Goal: Information Seeking & Learning: Learn about a topic

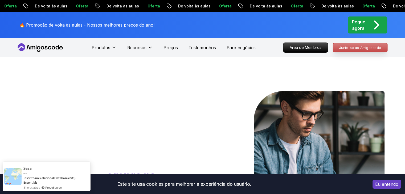
click at [355, 46] on font "Junte-se ao Amigoscode" at bounding box center [360, 47] width 42 height 4
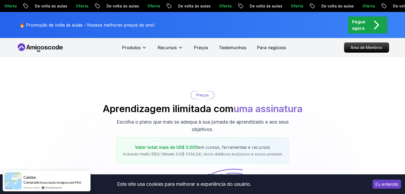
click at [385, 184] on font "Eu entendo" at bounding box center [386, 184] width 23 height 5
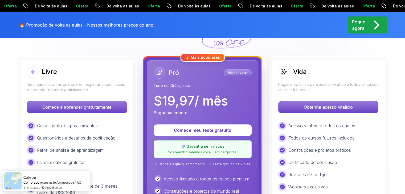
scroll to position [186, 0]
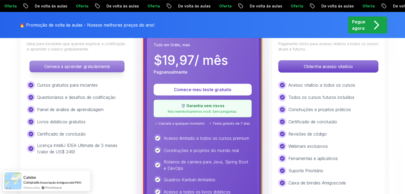
click at [77, 67] on font "Comece a aprender gratuitamente" at bounding box center [77, 66] width 66 height 5
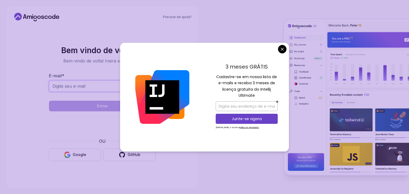
click at [78, 87] on input "E-mail *" at bounding box center [102, 86] width 106 height 11
drag, startPoint x: 0, startPoint y: 116, endPoint x: 12, endPoint y: 121, distance: 12.5
click at [0, 116] on div "Precisar de ajuda? Bem vindo de volta 👋 Bem-vindo de volta! Insira seus dados. …" at bounding box center [102, 97] width 204 height 194
click at [283, 50] on body "Texto original Avalie a tradução O feedback vai ser usado para ajudar a melhora…" at bounding box center [204, 97] width 409 height 194
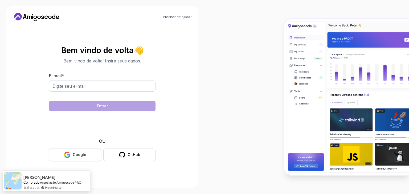
click at [85, 156] on font "Google" at bounding box center [80, 154] width 14 height 5
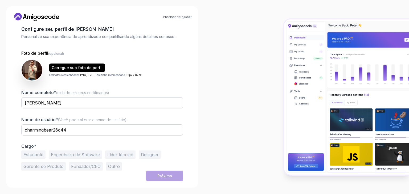
scroll to position [1, 0]
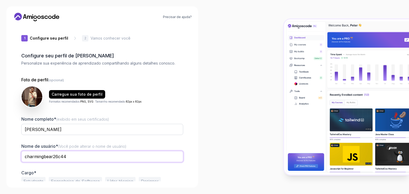
drag, startPoint x: 74, startPoint y: 156, endPoint x: 24, endPoint y: 152, distance: 49.9
click at [24, 152] on input "charmingbear26c44" at bounding box center [102, 156] width 162 height 11
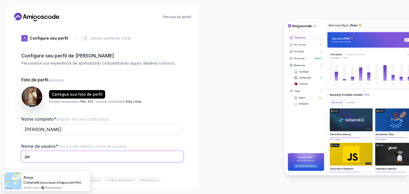
type input "p"
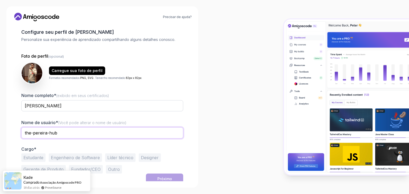
scroll to position [28, 0]
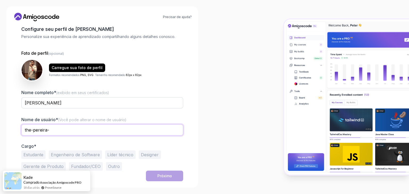
type input "the-pereira"
click at [36, 153] on font "Estudante" at bounding box center [33, 154] width 20 height 5
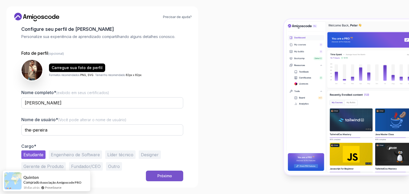
click at [157, 175] on button "Próximo" at bounding box center [164, 176] width 37 height 11
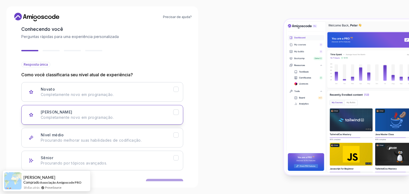
click at [177, 112] on icon "Júnior" at bounding box center [175, 112] width 5 height 5
click at [168, 180] on button "Próximo" at bounding box center [164, 184] width 37 height 11
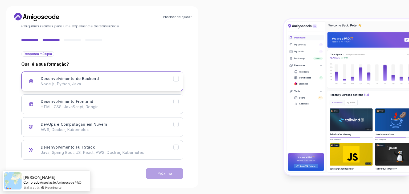
scroll to position [44, 0]
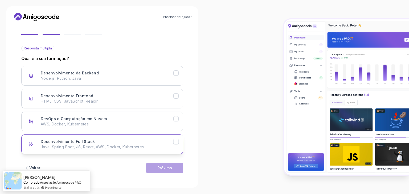
click at [177, 142] on icon "Desenvolvimento Full Stack" at bounding box center [175, 141] width 5 height 5
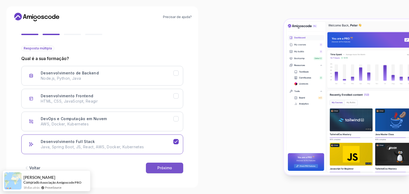
click at [172, 170] on button "Próximo" at bounding box center [164, 168] width 37 height 11
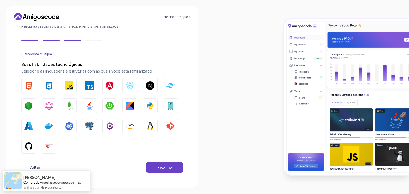
scroll to position [11, 0]
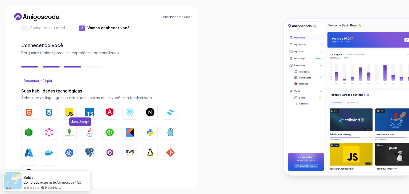
click at [71, 111] on img "button" at bounding box center [69, 112] width 9 height 9
click at [132, 113] on img "button" at bounding box center [130, 112] width 9 height 9
click at [170, 127] on button "Ir" at bounding box center [170, 132] width 15 height 15
click at [147, 132] on img "button" at bounding box center [150, 132] width 9 height 9
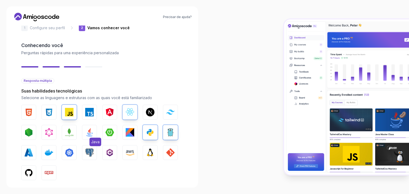
click at [89, 130] on img "button" at bounding box center [89, 132] width 9 height 9
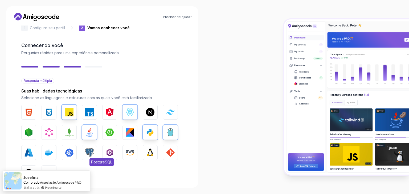
click at [89, 154] on img "button" at bounding box center [89, 152] width 9 height 9
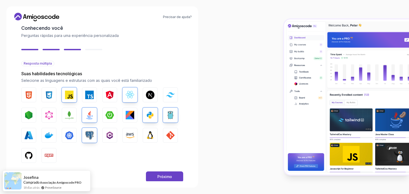
scroll to position [38, 0]
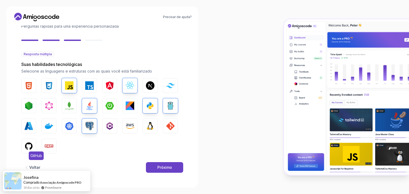
click at [27, 144] on img "button" at bounding box center [28, 146] width 9 height 9
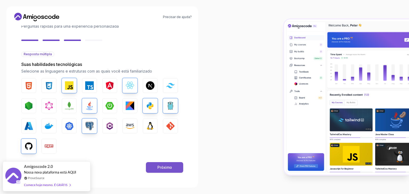
click at [169, 168] on font "Próximo" at bounding box center [164, 167] width 15 height 5
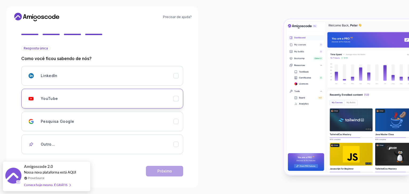
scroll to position [47, 0]
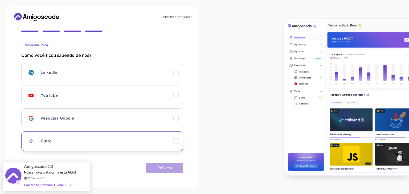
click at [78, 139] on div "Outro..." at bounding box center [107, 141] width 133 height 11
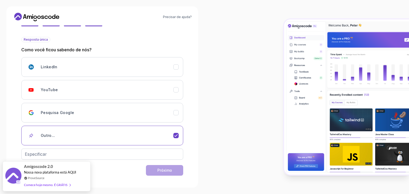
scroll to position [55, 0]
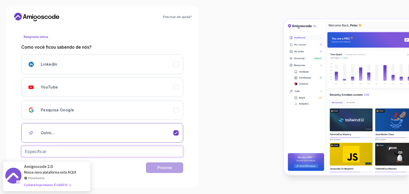
click at [114, 151] on input "text" at bounding box center [102, 151] width 162 height 11
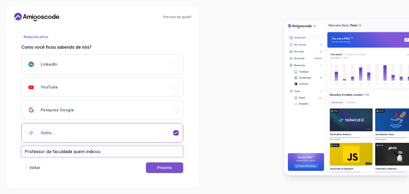
type input "Professor da faculdade quem indicou"
click at [152, 167] on button "Próximo" at bounding box center [164, 168] width 37 height 11
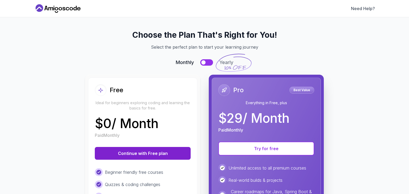
scroll to position [0, 0]
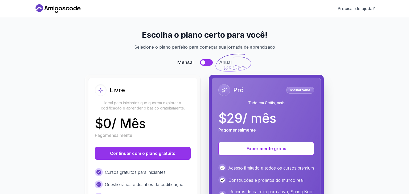
click at [135, 98] on div "Livre Ideal para iniciantes que querem explorar a codificação e aprender o bási…" at bounding box center [143, 97] width 96 height 27
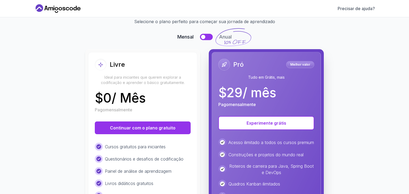
scroll to position [80, 0]
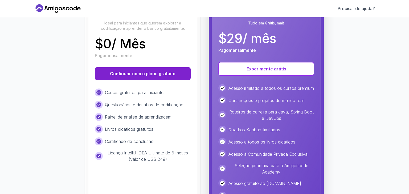
click at [131, 69] on button "Continuar com o plano gratuito" at bounding box center [143, 73] width 96 height 13
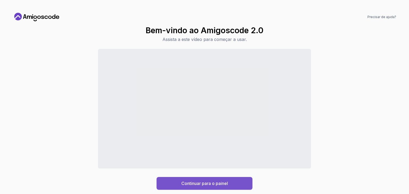
click at [211, 183] on font "Continuar para o painel" at bounding box center [204, 183] width 47 height 5
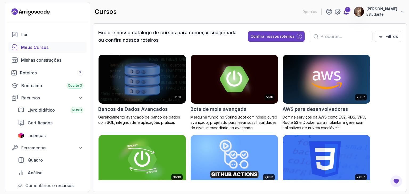
click at [345, 12] on icon at bounding box center [346, 12] width 6 height 6
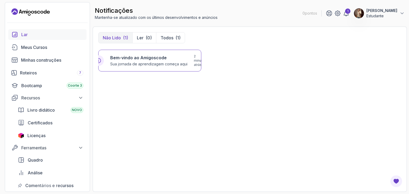
click at [26, 38] on link "Lar" at bounding box center [47, 34] width 78 height 11
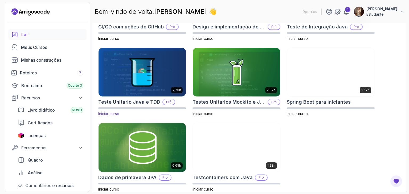
scroll to position [233, 0]
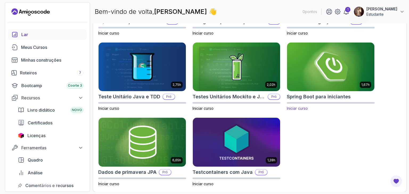
click at [327, 67] on img at bounding box center [331, 66] width 92 height 51
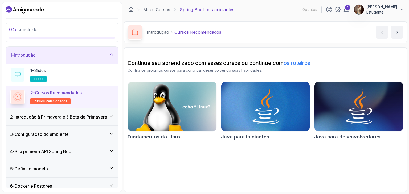
click at [81, 119] on h3 "2 - Introdução à Primavera e à Bota de Primavera" at bounding box center [58, 117] width 97 height 6
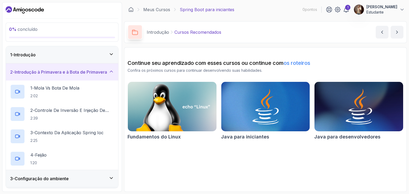
click at [59, 75] on div "2 - Introdução à Primavera e à Bota de Primavera" at bounding box center [62, 72] width 112 height 17
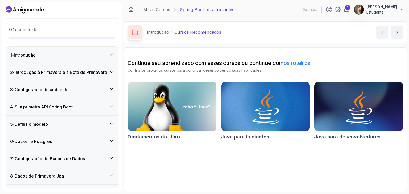
click at [54, 56] on div "1 - Introdução" at bounding box center [62, 55] width 104 height 6
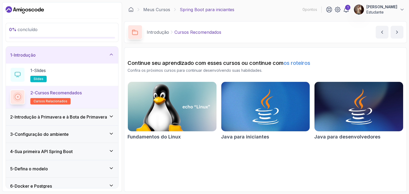
click at [53, 59] on div "1 - Introdução" at bounding box center [62, 55] width 112 height 17
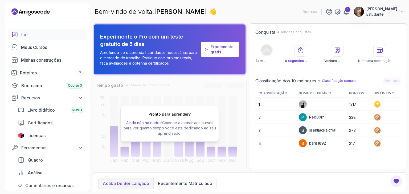
click at [29, 34] on div "Lar" at bounding box center [52, 34] width 62 height 6
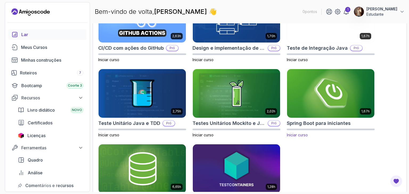
scroll to position [233, 0]
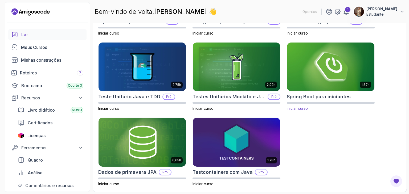
click at [330, 72] on img at bounding box center [331, 66] width 92 height 51
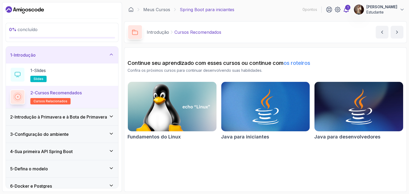
click at [346, 10] on div "1" at bounding box center [347, 7] width 5 height 5
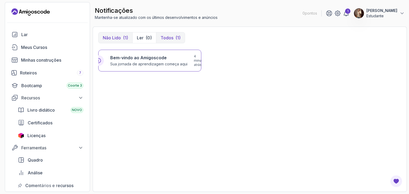
click at [172, 38] on button "Todos (1)" at bounding box center [170, 37] width 29 height 11
click at [119, 35] on font "Não lido" at bounding box center [112, 37] width 18 height 5
click at [41, 49] on font "Meus Cursos" at bounding box center [34, 47] width 26 height 5
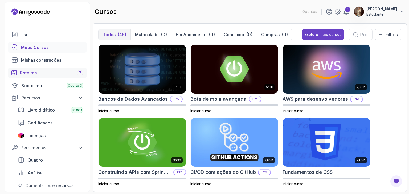
click at [43, 74] on div "Roteiros 7" at bounding box center [51, 73] width 63 height 6
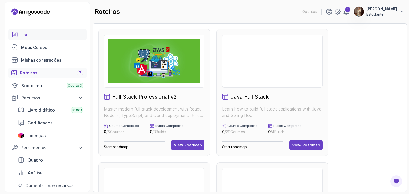
click at [34, 36] on div "Lar" at bounding box center [52, 34] width 62 height 6
click at [21, 35] on font "Lar" at bounding box center [24, 34] width 6 height 5
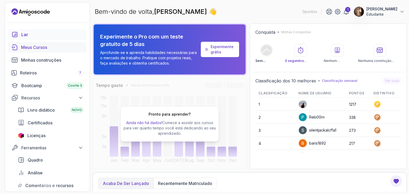
click at [32, 47] on font "Meus Cursos" at bounding box center [34, 47] width 26 height 5
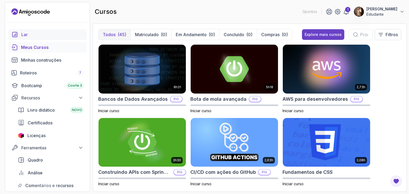
click at [23, 35] on font "Lar" at bounding box center [24, 34] width 6 height 5
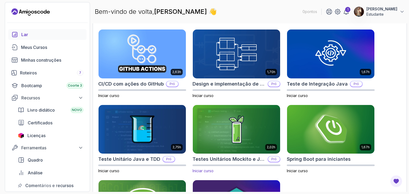
scroll to position [186, 0]
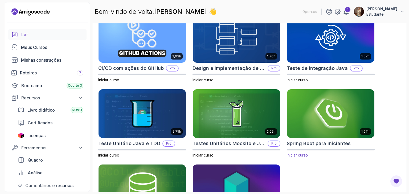
click at [301, 157] on font "Iniciar curso" at bounding box center [297, 155] width 21 height 5
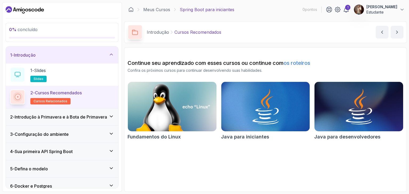
click at [137, 33] on icon at bounding box center [134, 32] width 5 height 5
click at [48, 117] on font "Introdução à Primavera e à Bota de Primavera" at bounding box center [61, 116] width 92 height 5
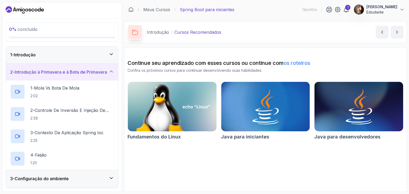
click at [40, 54] on div "1 - Introdução" at bounding box center [62, 55] width 104 height 6
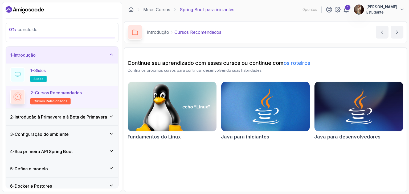
click at [38, 74] on h2 "1 - Slides slides" at bounding box center [38, 74] width 16 height 15
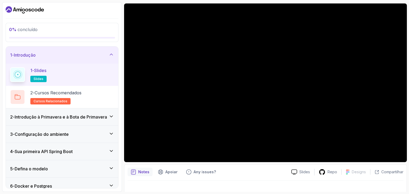
scroll to position [51, 0]
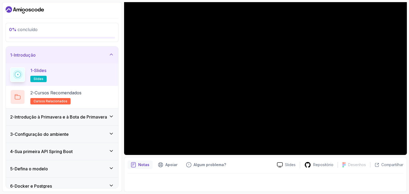
click at [44, 74] on h2 "1 - Slides slides" at bounding box center [38, 74] width 16 height 15
click at [134, 165] on icon "botão de notas" at bounding box center [133, 164] width 5 height 5
click at [59, 92] on font "Cursos Recomendados" at bounding box center [58, 92] width 47 height 5
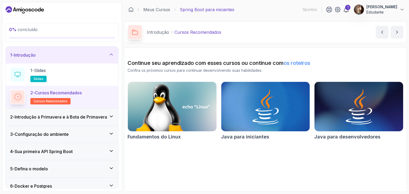
click at [63, 118] on font "Introdução à Primavera e à Bota de Primavera" at bounding box center [61, 116] width 92 height 5
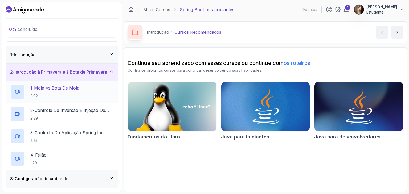
click at [53, 91] on h2 "1 - Mola vs Bota de Mola 2:02" at bounding box center [54, 92] width 49 height 14
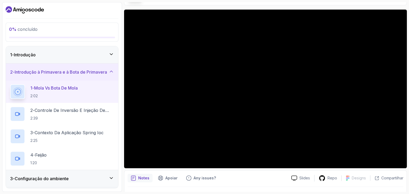
scroll to position [51, 0]
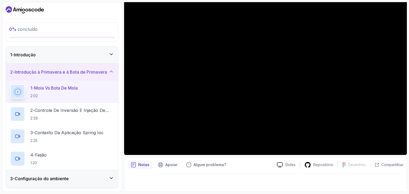
click at [262, 177] on div at bounding box center [265, 181] width 276 height 15
drag, startPoint x: 58, startPoint y: 91, endPoint x: 42, endPoint y: 94, distance: 15.8
click at [42, 94] on p "2:02" at bounding box center [53, 95] width 47 height 5
click at [305, 184] on div at bounding box center [265, 181] width 276 height 15
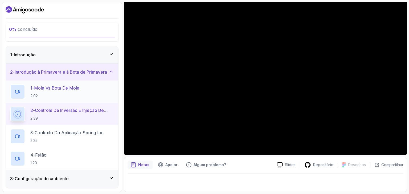
click at [75, 93] on p "2:02" at bounding box center [54, 95] width 49 height 5
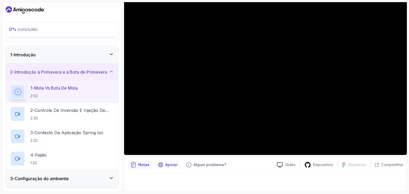
click at [164, 164] on div "Apoiar" at bounding box center [168, 165] width 26 height 9
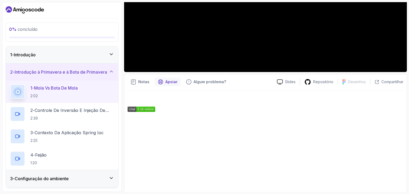
scroll to position [127, 0]
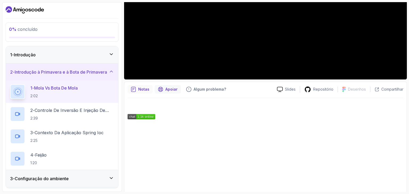
click at [143, 91] on font "Notas" at bounding box center [143, 89] width 11 height 5
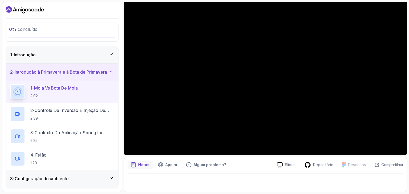
click at [141, 164] on font "Notas" at bounding box center [143, 165] width 11 height 5
click at [140, 166] on font "Notas" at bounding box center [143, 165] width 11 height 5
click at [204, 166] on font "Algum problema?" at bounding box center [209, 165] width 32 height 5
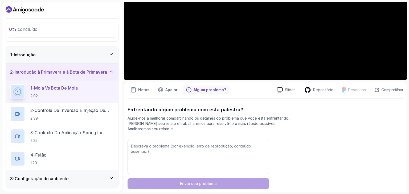
scroll to position [131, 0]
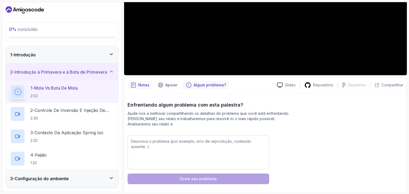
click at [137, 88] on div "Notas" at bounding box center [139, 85] width 25 height 9
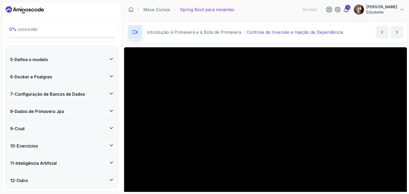
scroll to position [154, 0]
click at [63, 179] on div "12 - Outro" at bounding box center [62, 180] width 104 height 6
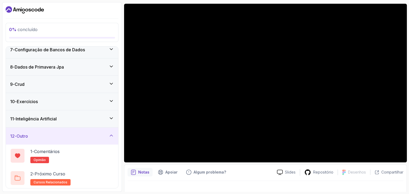
scroll to position [51, 0]
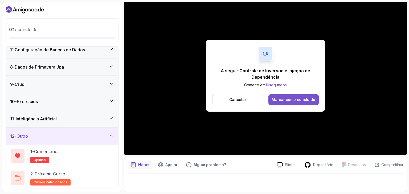
click at [295, 100] on font "Marcar como concluído" at bounding box center [293, 99] width 44 height 5
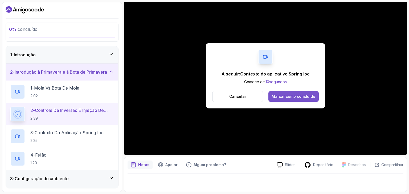
click at [295, 96] on font "Marcar como concluído" at bounding box center [293, 96] width 44 height 5
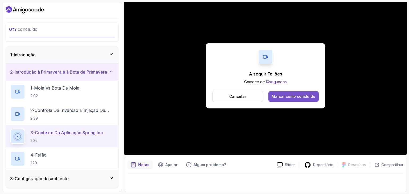
click at [286, 96] on font "Marcar como concluído" at bounding box center [293, 96] width 44 height 5
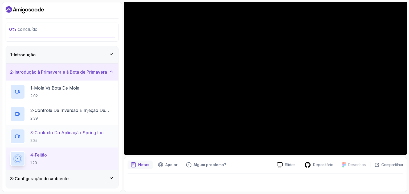
click at [66, 140] on p "2:25" at bounding box center [66, 140] width 73 height 5
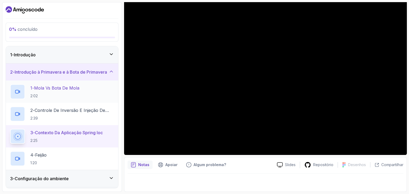
click at [55, 90] on font "Mola vs Bota de Mola" at bounding box center [56, 87] width 45 height 5
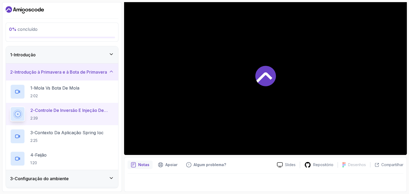
click at [292, 101] on div at bounding box center [265, 75] width 283 height 159
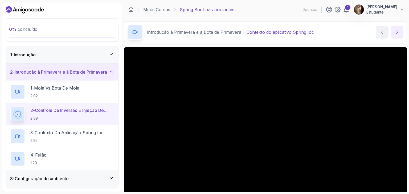
click at [394, 32] on button "próximo conteúdo" at bounding box center [396, 32] width 13 height 13
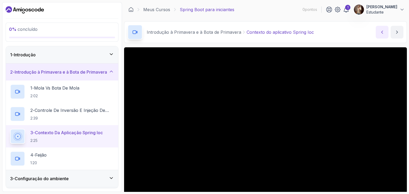
click at [383, 30] on icon "conteúdo anterior" at bounding box center [381, 32] width 5 height 5
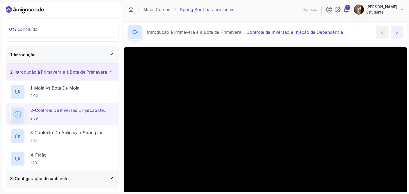
click at [395, 35] on button "próximo conteúdo" at bounding box center [396, 32] width 13 height 13
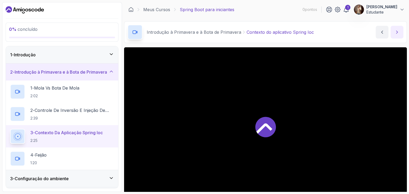
click at [395, 35] on button "próximo conteúdo" at bounding box center [396, 32] width 13 height 13
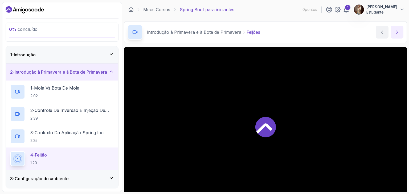
click at [395, 35] on button "próximo conteúdo" at bounding box center [396, 32] width 13 height 13
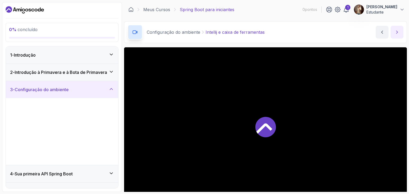
click at [395, 35] on button "próximo conteúdo" at bounding box center [396, 32] width 13 height 13
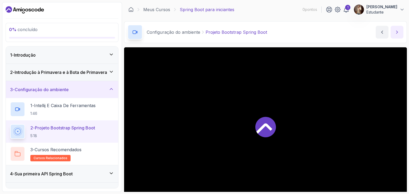
click at [395, 35] on button "próximo conteúdo" at bounding box center [396, 32] width 13 height 13
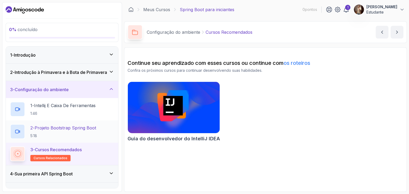
click at [65, 131] on h2 "2 - Projeto Bootstrap Spring Boot 5:18" at bounding box center [63, 132] width 66 height 14
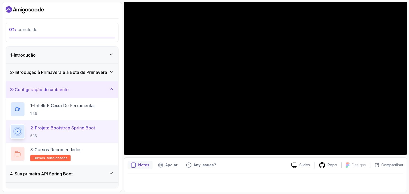
scroll to position [51, 0]
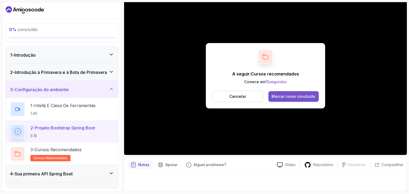
click at [298, 96] on font "Marcar como concluído" at bounding box center [293, 96] width 44 height 5
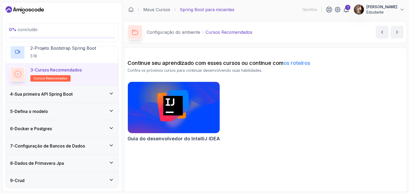
click at [60, 95] on font "Sua primeira API Spring Boot" at bounding box center [44, 94] width 58 height 5
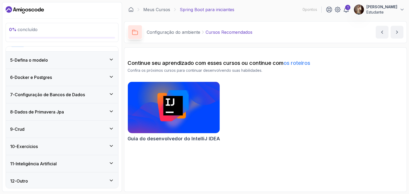
scroll to position [131, 0]
click at [32, 145] on font "Exercícios" at bounding box center [27, 146] width 21 height 5
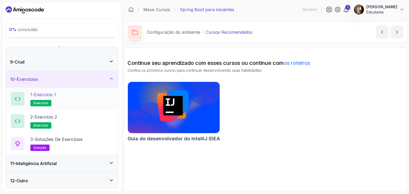
click at [40, 100] on p "exercício" at bounding box center [40, 103] width 21 height 6
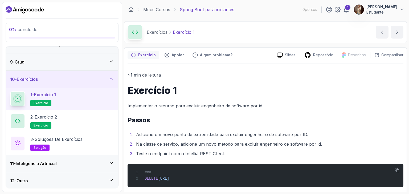
scroll to position [6, 0]
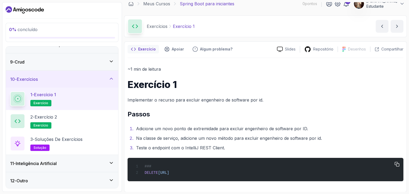
click at [169, 174] on span "http://localhost:8080/api/v1/software-engineers/1" at bounding box center [163, 173] width 11 height 4
click at [259, 169] on div "### DELETE http://localhost:8080/api/v1/software-engineers/1" at bounding box center [265, 169] width 267 height 17
click at [57, 126] on h2 "2 - Exercício 2 exercício" at bounding box center [43, 121] width 27 height 15
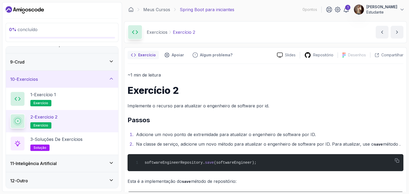
click at [186, 32] on font "Exercício 2" at bounding box center [184, 32] width 22 height 5
click at [347, 10] on div "1" at bounding box center [347, 7] width 5 height 5
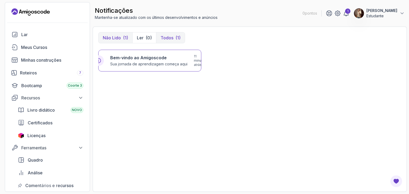
click at [165, 37] on font "Todos" at bounding box center [166, 37] width 13 height 5
click at [118, 38] on font "Não lido" at bounding box center [112, 37] width 18 height 5
click at [39, 49] on font "Meus Cursos" at bounding box center [34, 47] width 26 height 5
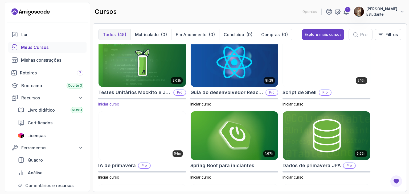
scroll to position [852, 0]
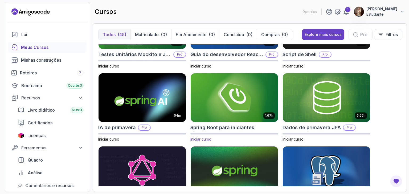
click at [231, 102] on img at bounding box center [234, 97] width 92 height 51
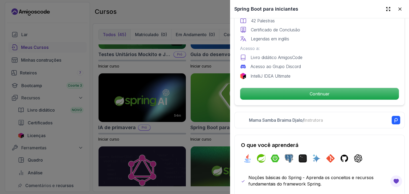
scroll to position [160, 0]
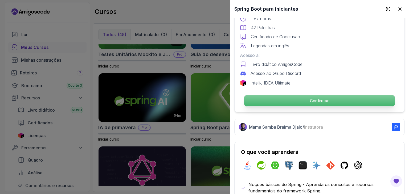
click at [287, 99] on p "Continuar" at bounding box center [319, 100] width 151 height 11
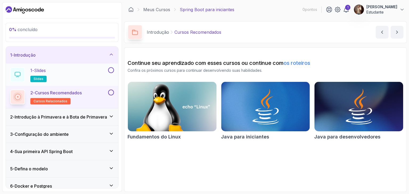
click at [111, 69] on button at bounding box center [111, 70] width 6 height 6
click at [111, 93] on button at bounding box center [111, 93] width 6 height 6
click at [111, 119] on div "2 - Introdução à Primavera e à Bota de Primavera" at bounding box center [62, 117] width 104 height 6
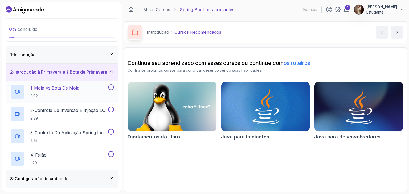
click at [110, 88] on button at bounding box center [111, 87] width 6 height 6
click at [111, 109] on button at bounding box center [111, 110] width 6 height 6
click at [110, 131] on button at bounding box center [111, 132] width 6 height 6
click at [109, 155] on button at bounding box center [111, 154] width 6 height 6
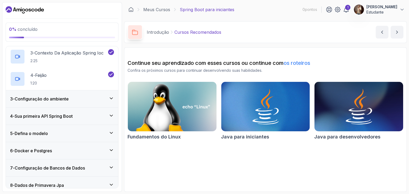
click at [111, 99] on icon at bounding box center [111, 98] width 5 height 5
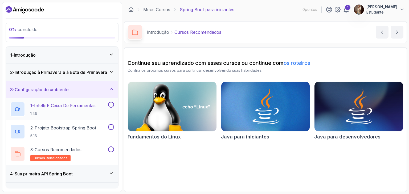
click at [113, 106] on button at bounding box center [111, 105] width 6 height 6
click at [111, 127] on button at bounding box center [111, 127] width 6 height 6
click at [111, 150] on button at bounding box center [111, 150] width 6 height 6
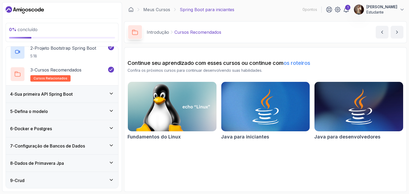
click at [111, 93] on icon at bounding box center [111, 93] width 5 height 5
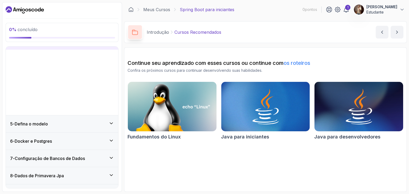
scroll to position [64, 0]
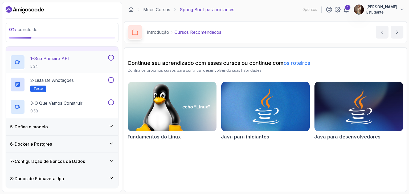
click at [111, 56] on button at bounding box center [111, 58] width 6 height 6
click at [111, 80] on button at bounding box center [111, 80] width 6 height 6
click at [113, 102] on button at bounding box center [111, 103] width 6 height 6
click at [110, 124] on icon at bounding box center [111, 126] width 5 height 5
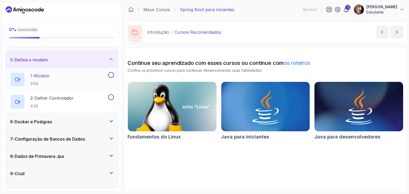
click at [111, 75] on button at bounding box center [111, 75] width 6 height 6
click at [112, 97] on button at bounding box center [111, 97] width 6 height 6
click at [110, 122] on icon at bounding box center [111, 121] width 5 height 5
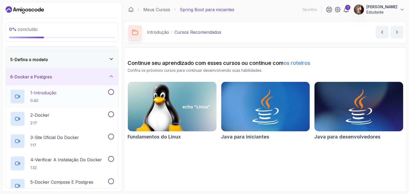
click at [110, 91] on button at bounding box center [111, 92] width 6 height 6
click at [111, 112] on button at bounding box center [111, 114] width 6 height 6
click at [110, 136] on button at bounding box center [111, 137] width 6 height 6
click at [110, 160] on button at bounding box center [111, 159] width 6 height 6
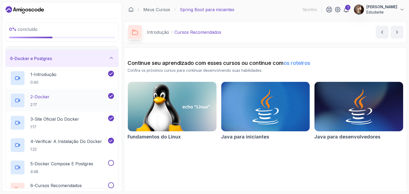
scroll to position [91, 0]
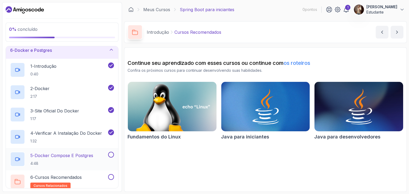
click at [110, 154] on button at bounding box center [111, 155] width 6 height 6
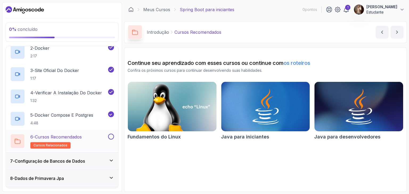
scroll to position [144, 0]
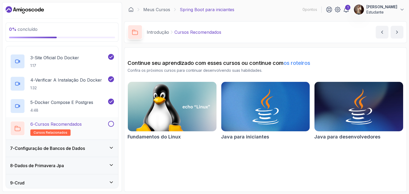
click at [111, 124] on button at bounding box center [111, 124] width 6 height 6
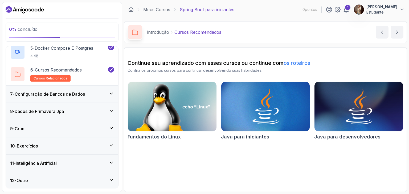
click at [109, 93] on icon at bounding box center [111, 93] width 5 height 5
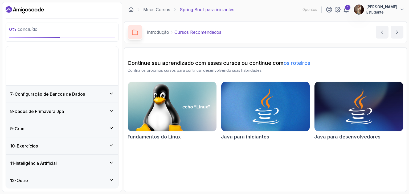
scroll to position [64, 0]
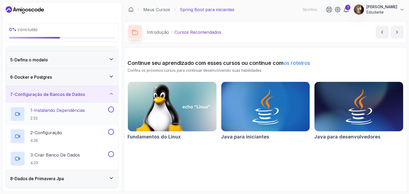
click at [111, 110] on button at bounding box center [111, 110] width 6 height 6
click at [112, 132] on button at bounding box center [111, 132] width 6 height 6
click at [111, 154] on button at bounding box center [111, 154] width 6 height 6
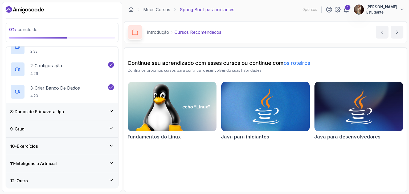
click at [108, 110] on div "8 - Dados de Primavera Jpa" at bounding box center [62, 112] width 104 height 6
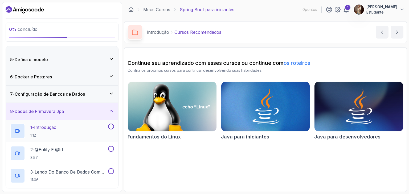
click at [111, 127] on button at bounding box center [111, 127] width 6 height 6
click at [111, 150] on button at bounding box center [111, 149] width 6 height 6
click at [112, 170] on button at bounding box center [111, 171] width 6 height 6
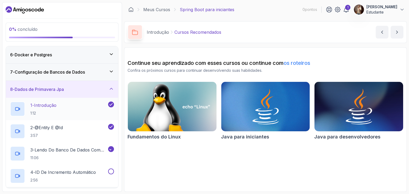
scroll to position [118, 0]
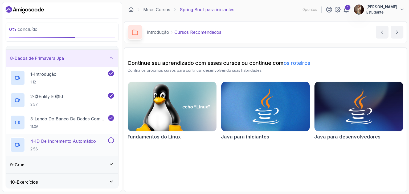
click at [110, 141] on button at bounding box center [111, 141] width 6 height 6
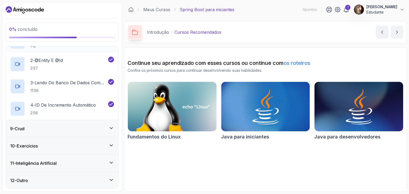
click at [112, 126] on icon at bounding box center [111, 128] width 5 height 5
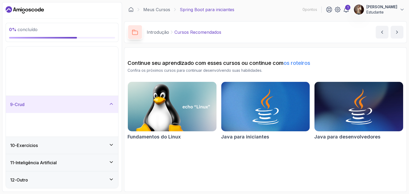
scroll to position [64, 0]
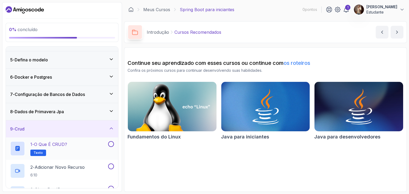
click at [112, 143] on button at bounding box center [111, 144] width 6 height 6
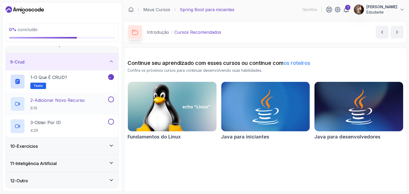
scroll to position [105, 0]
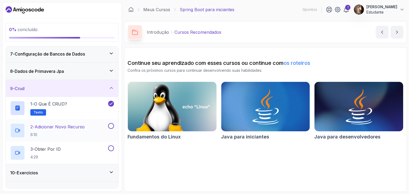
click at [113, 123] on button at bounding box center [111, 126] width 6 height 6
click at [112, 148] on button at bounding box center [111, 149] width 6 height 6
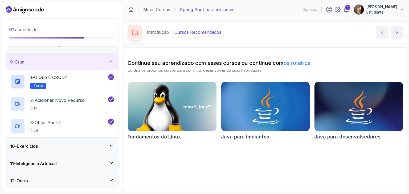
click at [112, 143] on icon at bounding box center [111, 145] width 5 height 5
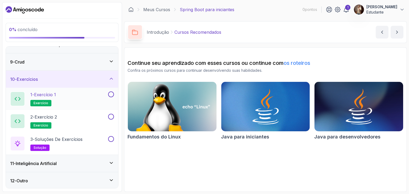
click at [110, 94] on button at bounding box center [111, 95] width 6 height 6
click at [111, 118] on button at bounding box center [111, 117] width 6 height 6
click at [112, 138] on button at bounding box center [111, 139] width 6 height 6
click at [113, 162] on icon at bounding box center [111, 162] width 5 height 5
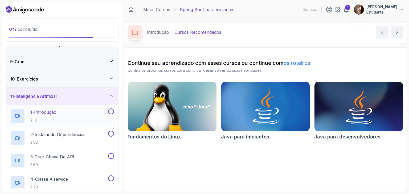
click at [111, 110] on button at bounding box center [111, 112] width 6 height 6
click at [111, 133] on button at bounding box center [111, 134] width 6 height 6
click at [111, 154] on button at bounding box center [111, 156] width 6 height 6
click at [110, 178] on button at bounding box center [111, 179] width 6 height 6
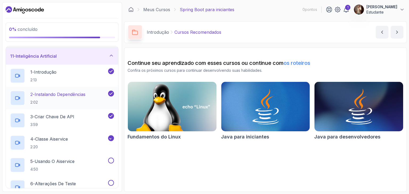
scroll to position [211, 0]
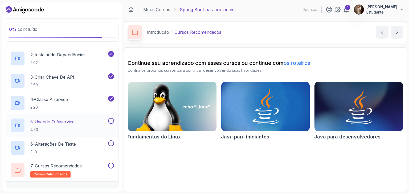
click at [112, 121] on button at bounding box center [111, 121] width 6 height 6
click at [111, 140] on button at bounding box center [111, 143] width 6 height 6
click at [111, 166] on button at bounding box center [111, 166] width 6 height 6
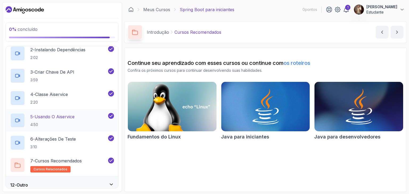
scroll to position [221, 0]
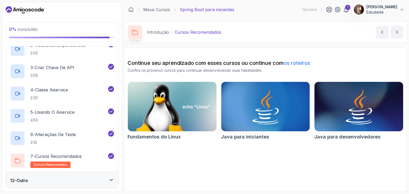
click at [109, 177] on icon at bounding box center [111, 179] width 5 height 5
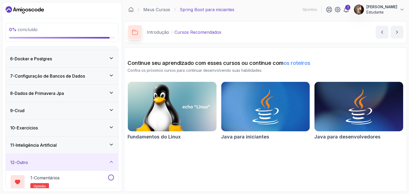
scroll to position [82, 0]
click at [114, 178] on button at bounding box center [111, 178] width 6 height 6
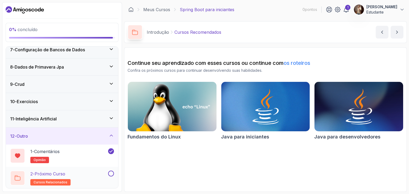
click at [113, 173] on button at bounding box center [111, 174] width 6 height 6
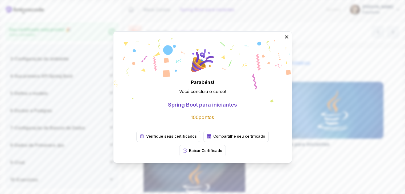
scroll to position [0, 0]
click at [167, 137] on font "Verifique seus certificados" at bounding box center [171, 136] width 51 height 5
click at [288, 35] on icon at bounding box center [286, 37] width 6 height 6
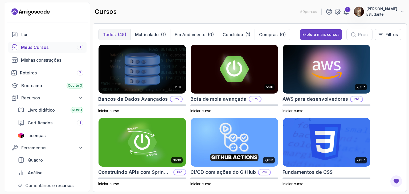
click at [153, 9] on div "cursos 50 pontos 1 Kleverton Pereira Estudante" at bounding box center [250, 11] width 314 height 19
click at [358, 35] on input "text" at bounding box center [363, 34] width 10 height 6
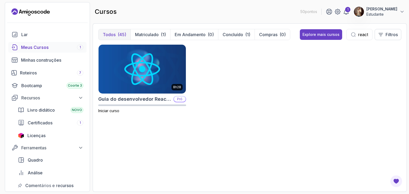
type input "react"
click at [114, 35] on font "Todos" at bounding box center [109, 34] width 13 height 5
click at [365, 33] on input "react" at bounding box center [363, 34] width 10 height 6
click at [331, 37] on div "Explore mais cursos" at bounding box center [320, 34] width 37 height 5
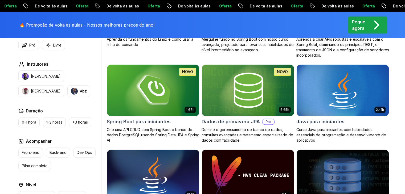
scroll to position [204, 0]
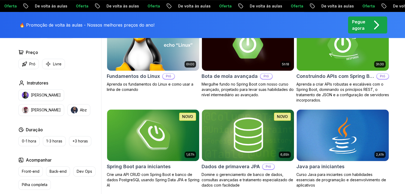
drag, startPoint x: 260, startPoint y: 94, endPoint x: 181, endPoint y: 100, distance: 79.0
click at [181, 100] on div "6h00 Fundamentos do Linux Pró Aprenda os fundamentos do Linux e como usar a lin…" at bounding box center [153, 61] width 93 height 84
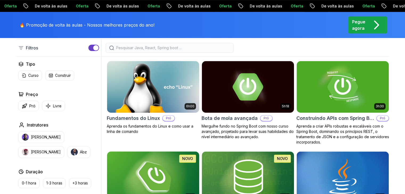
scroll to position [151, 0]
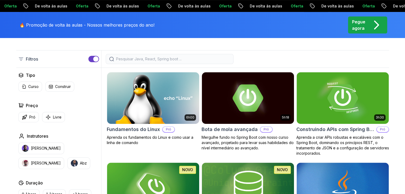
click at [159, 60] on input "search" at bounding box center [173, 58] width 114 height 5
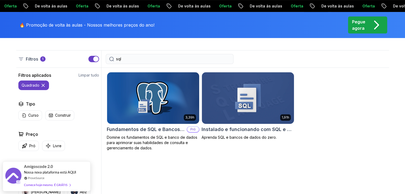
drag, startPoint x: 133, startPoint y: 59, endPoint x: 114, endPoint y: 60, distance: 19.4
click at [114, 60] on div "sql" at bounding box center [170, 59] width 128 height 10
type input "sql"
click at [249, 95] on img at bounding box center [247, 98] width 97 height 54
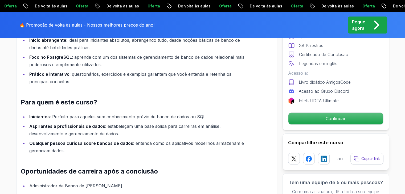
scroll to position [426, 0]
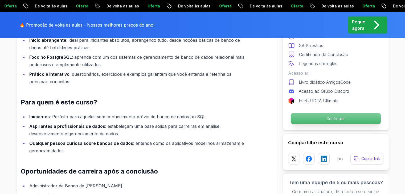
click at [347, 119] on p "Continuar" at bounding box center [335, 118] width 90 height 11
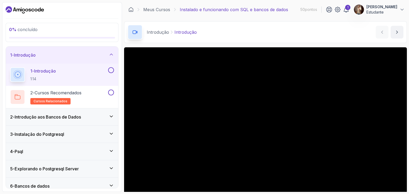
click at [111, 69] on button at bounding box center [111, 70] width 6 height 6
click at [90, 94] on div "2 - Cursos Recomendados cursos relacionados" at bounding box center [58, 97] width 97 height 15
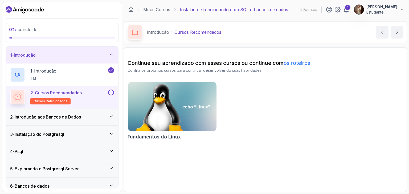
click at [111, 94] on button at bounding box center [111, 93] width 6 height 6
click at [97, 117] on div "2 - Introdução aos Bancos de Dados" at bounding box center [62, 117] width 104 height 6
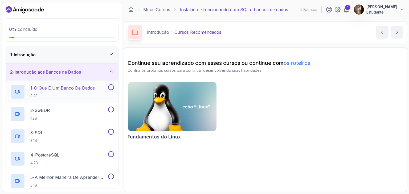
click at [88, 89] on font "O que é um banco de dados" at bounding box center [64, 87] width 61 height 5
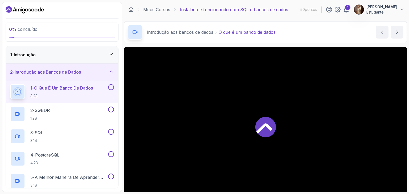
click at [111, 88] on button at bounding box center [111, 87] width 6 height 6
click at [109, 110] on button at bounding box center [111, 110] width 6 height 6
click at [111, 132] on button at bounding box center [111, 132] width 6 height 6
click at [111, 153] on button at bounding box center [111, 154] width 6 height 6
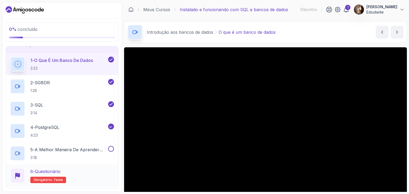
scroll to position [80, 0]
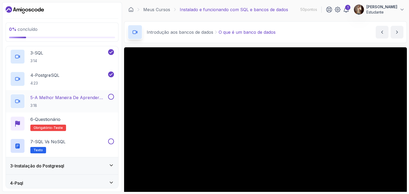
click at [111, 97] on button at bounding box center [111, 97] width 6 height 6
click at [98, 125] on div "6 - Questionário Obrigatório- teste" at bounding box center [62, 123] width 104 height 15
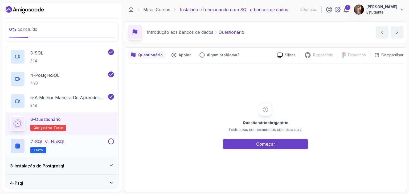
click at [111, 141] on button at bounding box center [111, 142] width 6 height 6
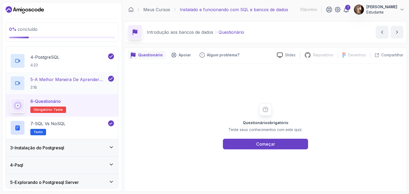
scroll to position [133, 0]
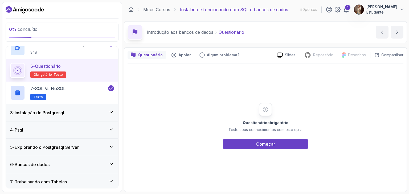
click at [100, 111] on div "3 - Instalação do Postgresql" at bounding box center [62, 113] width 104 height 6
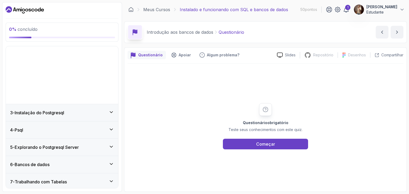
scroll to position [0, 0]
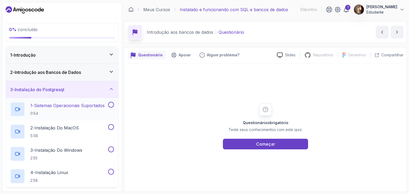
click at [112, 106] on button at bounding box center [111, 105] width 6 height 6
click at [111, 126] on button at bounding box center [111, 127] width 6 height 6
click at [113, 148] on button at bounding box center [111, 150] width 6 height 6
click at [111, 172] on button at bounding box center [111, 172] width 6 height 6
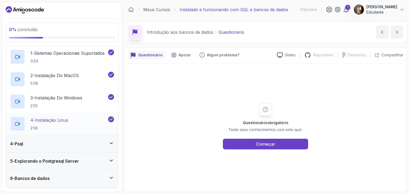
scroll to position [53, 0]
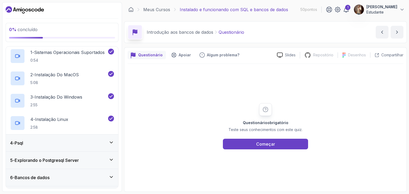
click at [109, 143] on icon at bounding box center [111, 142] width 5 height 5
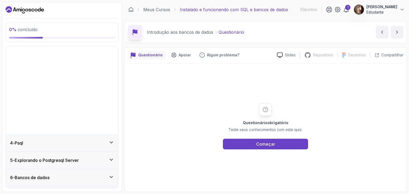
scroll to position [0, 0]
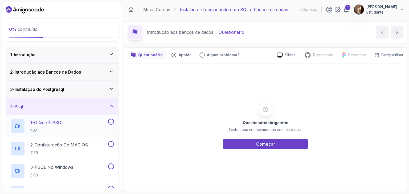
click at [111, 125] on button "1 - O que é PSQL 1:07" at bounding box center [62, 126] width 104 height 15
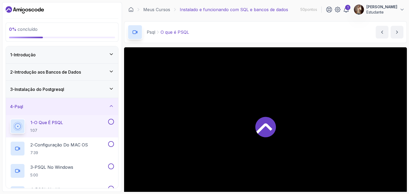
click at [111, 124] on button at bounding box center [111, 122] width 6 height 6
click at [111, 144] on button at bounding box center [111, 144] width 6 height 6
click at [112, 165] on button at bounding box center [111, 167] width 6 height 6
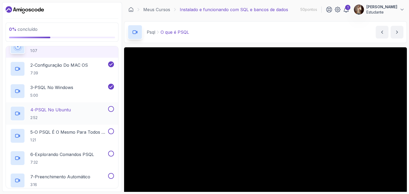
click at [110, 113] on button "4 - PSQL no Ubuntu 2:52" at bounding box center [62, 113] width 104 height 15
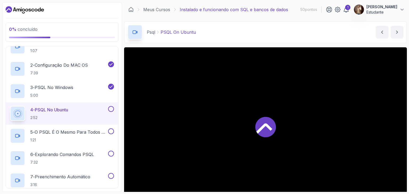
scroll to position [83, 0]
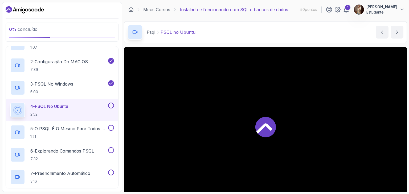
click at [111, 106] on button at bounding box center [111, 106] width 6 height 6
click at [111, 130] on button "5 - O PSQL é o mesmo para todos os sistemas operacionais 1:21" at bounding box center [62, 132] width 104 height 15
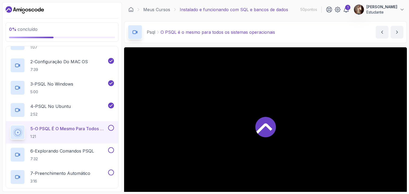
click at [110, 128] on button at bounding box center [111, 128] width 6 height 6
click at [111, 149] on button at bounding box center [111, 150] width 6 height 6
click at [110, 172] on button at bounding box center [111, 173] width 6 height 6
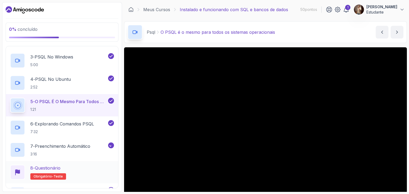
scroll to position [163, 0]
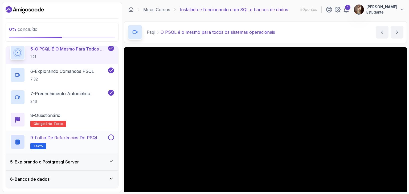
click at [111, 138] on button at bounding box center [111, 138] width 6 height 6
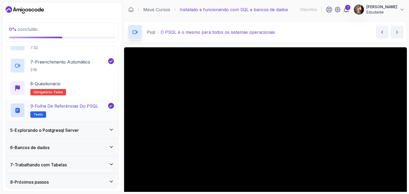
scroll to position [197, 0]
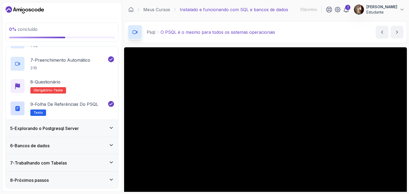
click at [104, 126] on div "5 - Explorando o Postgresql Server" at bounding box center [62, 128] width 104 height 6
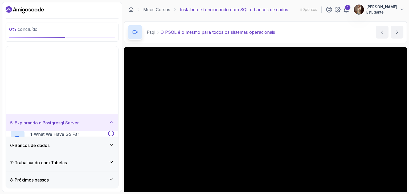
scroll to position [0, 0]
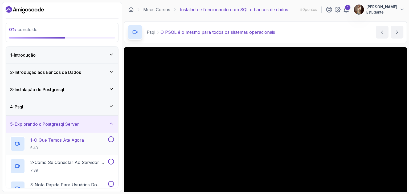
click at [111, 139] on button at bounding box center [111, 140] width 6 height 6
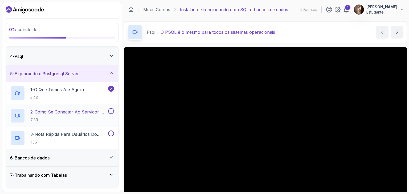
scroll to position [53, 0]
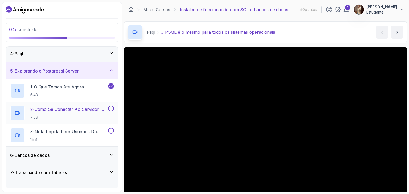
click at [111, 109] on button at bounding box center [111, 109] width 6 height 6
click at [110, 129] on button at bounding box center [111, 131] width 6 height 6
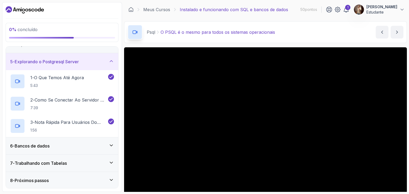
click at [99, 138] on div "6 - Bancos de dados" at bounding box center [62, 146] width 112 height 17
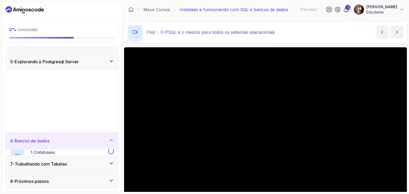
scroll to position [0, 0]
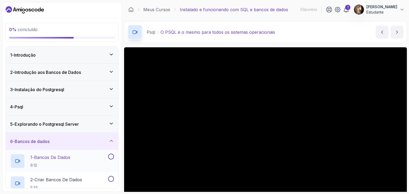
click at [110, 155] on button at bounding box center [111, 157] width 6 height 6
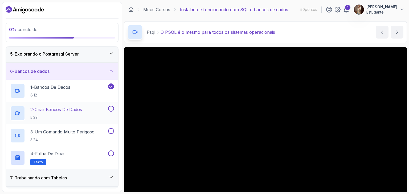
scroll to position [80, 0]
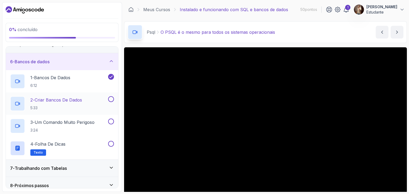
click at [111, 101] on button at bounding box center [111, 99] width 6 height 6
click at [112, 124] on div at bounding box center [110, 122] width 7 height 6
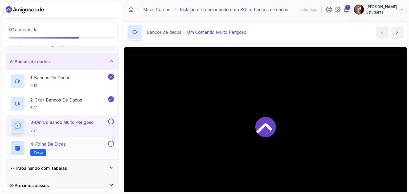
click at [109, 143] on button at bounding box center [111, 144] width 6 height 6
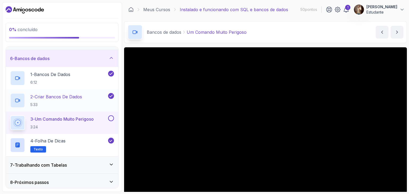
scroll to position [85, 0]
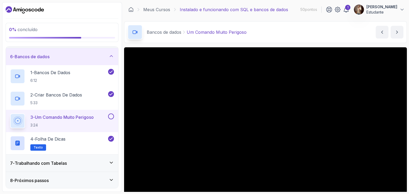
click at [111, 115] on button at bounding box center [111, 117] width 6 height 6
click at [112, 162] on icon at bounding box center [111, 162] width 5 height 5
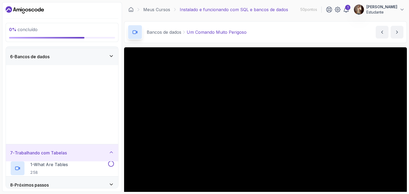
scroll to position [0, 0]
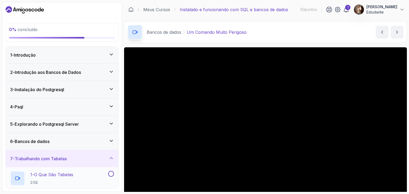
click at [112, 175] on button at bounding box center [111, 174] width 6 height 6
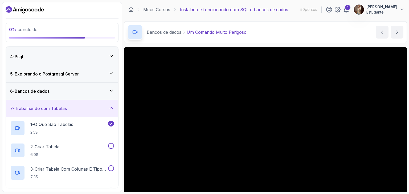
scroll to position [53, 0]
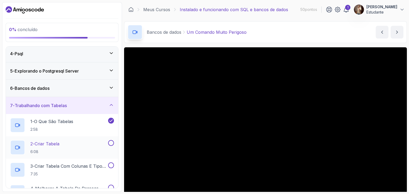
click at [111, 144] on button at bounding box center [111, 143] width 6 height 6
click at [109, 166] on button at bounding box center [111, 166] width 6 height 6
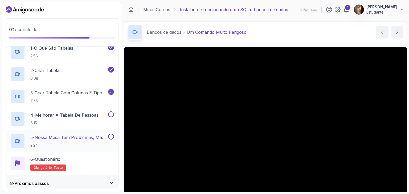
scroll to position [130, 0]
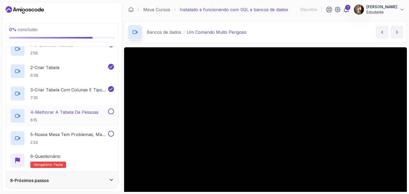
click at [111, 109] on button at bounding box center [111, 112] width 6 height 6
click at [111, 131] on button at bounding box center [111, 134] width 6 height 6
click at [103, 183] on div "8 - Próximos passos" at bounding box center [62, 180] width 104 height 6
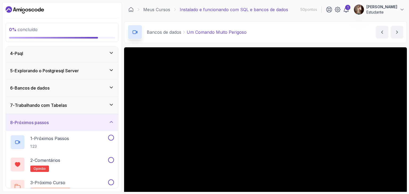
scroll to position [63, 0]
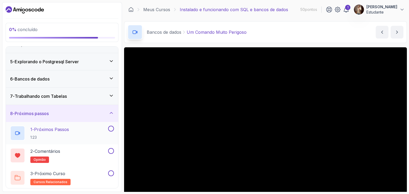
click at [110, 127] on button at bounding box center [111, 129] width 6 height 6
click at [112, 152] on button at bounding box center [111, 151] width 6 height 6
click at [77, 176] on div "3 - Próximo Curso cursos relacionados" at bounding box center [58, 178] width 97 height 15
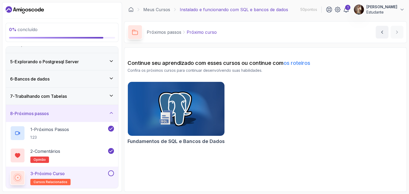
click at [112, 173] on button at bounding box center [111, 174] width 6 height 6
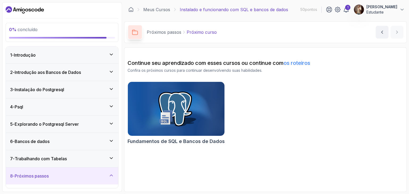
click at [85, 60] on div "1 - Introdução" at bounding box center [62, 55] width 112 height 17
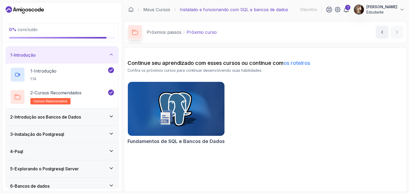
click at [94, 116] on div "2 - Introdução aos Bancos de Dados" at bounding box center [62, 117] width 104 height 6
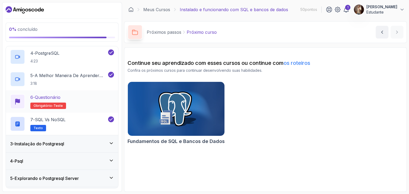
scroll to position [99, 0]
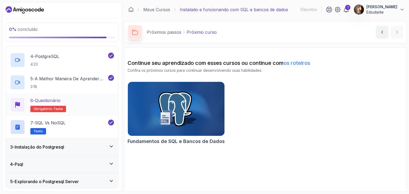
click at [59, 105] on h2 "6 - Questionário Obrigatório- teste" at bounding box center [48, 104] width 36 height 15
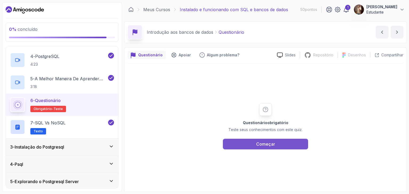
click at [261, 144] on font "Começar" at bounding box center [265, 144] width 19 height 5
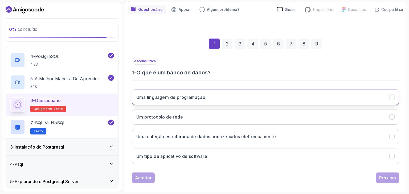
scroll to position [51, 0]
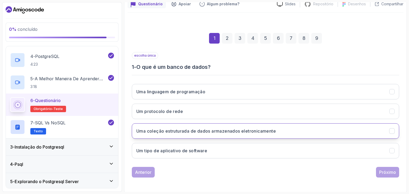
click at [200, 130] on font "Uma coleção estruturada de dados armazenados eletronicamente" at bounding box center [205, 131] width 139 height 5
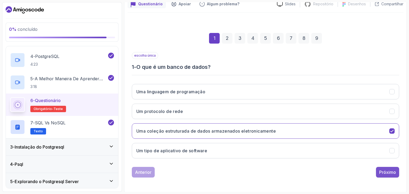
click at [386, 171] on font "Próximo" at bounding box center [387, 172] width 17 height 5
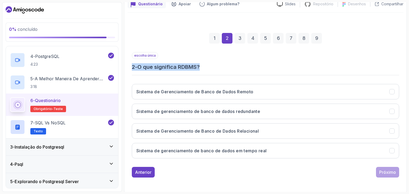
drag, startPoint x: 131, startPoint y: 66, endPoint x: 212, endPoint y: 67, distance: 80.6
click at [212, 67] on div "1 2 3 4 5 6 7 8 9 escolha única 2 - O que significa RDBMS? Sistema de Gerenciam…" at bounding box center [265, 101] width 276 height 162
copy h3 "2 - O que significa RDBMS?"
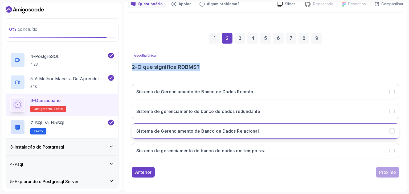
click at [237, 129] on font "Sistema de Gerenciamento de Banco de Dados Relacional" at bounding box center [197, 131] width 122 height 5
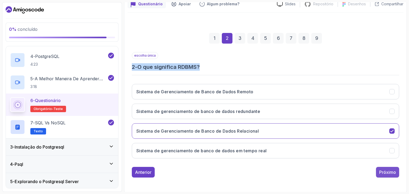
click at [389, 171] on font "Próximo" at bounding box center [387, 172] width 17 height 5
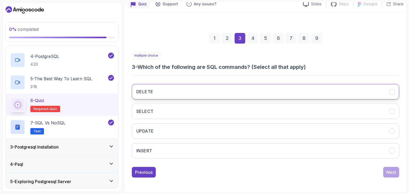
click at [155, 94] on button "DELETE" at bounding box center [265, 91] width 267 height 15
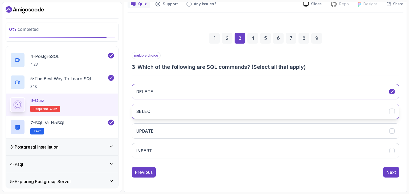
click at [154, 112] on button "SELECT" at bounding box center [265, 111] width 267 height 15
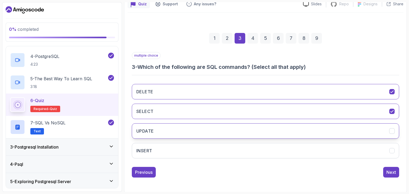
click at [157, 131] on button "UPDATE" at bounding box center [265, 130] width 267 height 15
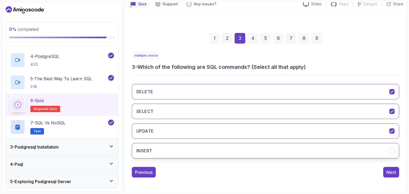
click at [161, 149] on button "INSERT" at bounding box center [265, 150] width 267 height 15
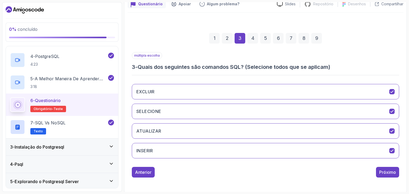
click at [182, 56] on div "múltipla escolha 3 - Quais dos seguintes são comandos SQL? (Selecione todos que…" at bounding box center [265, 61] width 267 height 19
click at [382, 172] on font "Próximo" at bounding box center [387, 172] width 17 height 5
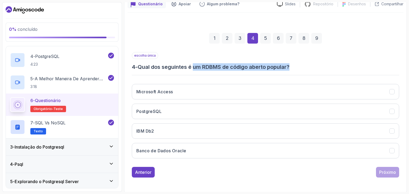
drag, startPoint x: 196, startPoint y: 67, endPoint x: 295, endPoint y: 66, distance: 99.3
click at [295, 66] on h3 "4 - Qual dos seguintes é um RDBMS de código aberto popular?" at bounding box center [265, 66] width 267 height 7
copy font "um RDBMS de código aberto popular?"
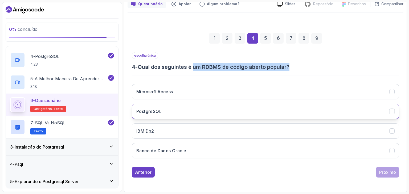
click at [163, 112] on button "PostgreSQL" at bounding box center [265, 111] width 267 height 15
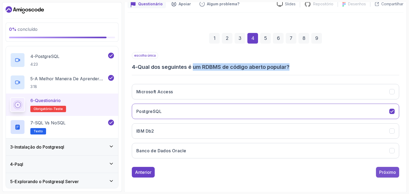
click at [389, 172] on font "Próximo" at bounding box center [387, 172] width 17 height 5
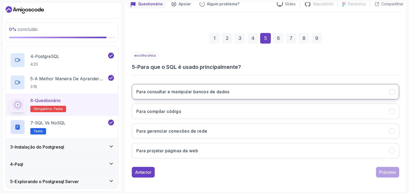
click at [211, 92] on font "Para consultar e manipular bancos de dados" at bounding box center [182, 91] width 93 height 5
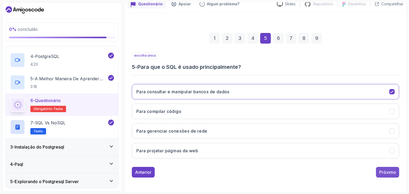
click at [389, 171] on font "Próximo" at bounding box center [387, 172] width 17 height 5
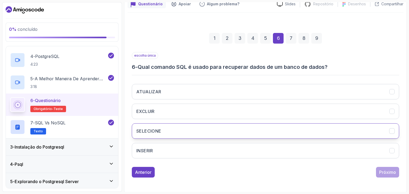
click at [166, 131] on button "SELECIONE" at bounding box center [265, 130] width 267 height 15
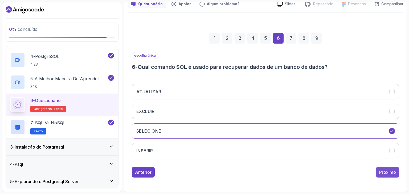
click at [385, 171] on font "Próximo" at bounding box center [387, 172] width 17 height 5
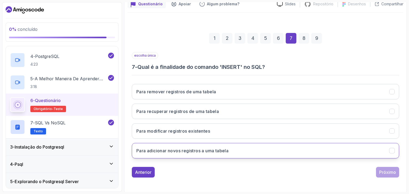
click at [203, 152] on font "Para adicionar novos registros a uma tabela" at bounding box center [182, 150] width 92 height 5
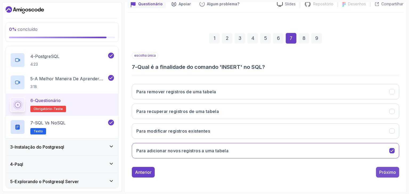
click at [384, 171] on font "Próximo" at bounding box center [387, 172] width 17 height 5
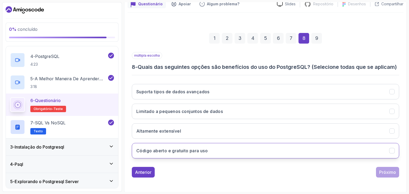
click at [199, 149] on font "Código aberto e gratuito para uso" at bounding box center [171, 150] width 71 height 5
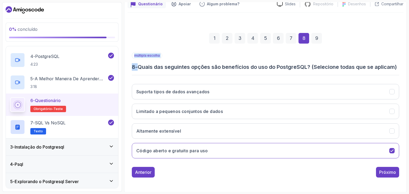
drag, startPoint x: 142, startPoint y: 66, endPoint x: 184, endPoint y: 71, distance: 42.4
click at [184, 71] on div "múltipla escolha 8 - Quais das seguintes opções são benefícios do uso do Postgr…" at bounding box center [265, 107] width 267 height 111
click at [170, 65] on font "Quais das seguintes opções são benefícios do uso do PostgreSQL? (Selecione toda…" at bounding box center [267, 67] width 259 height 6
click at [173, 52] on div "múltipla escolha 8 - Quais das seguintes opções são benefícios do uso do Postgr…" at bounding box center [265, 61] width 267 height 19
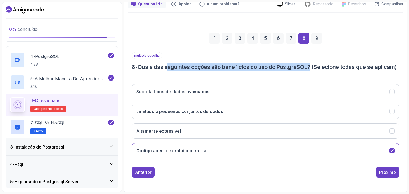
drag, startPoint x: 169, startPoint y: 67, endPoint x: 311, endPoint y: 66, distance: 142.4
click at [311, 66] on font "Quais das seguintes opções são benefícios do uso do PostgreSQL? (Selecione toda…" at bounding box center [267, 67] width 259 height 6
copy font "eguintes opções são benefícios do uso do PostgreSQL?"
click at [181, 151] on font "Código aberto e gratuito para uso" at bounding box center [171, 150] width 71 height 5
click at [185, 150] on font "Código aberto e gratuito para uso" at bounding box center [171, 150] width 71 height 5
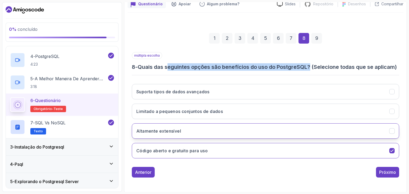
click at [173, 133] on font "Altamente extensível" at bounding box center [158, 131] width 45 height 5
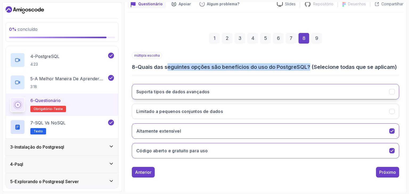
click at [199, 94] on h3 "Suporta tipos de dados avançados" at bounding box center [172, 92] width 73 height 6
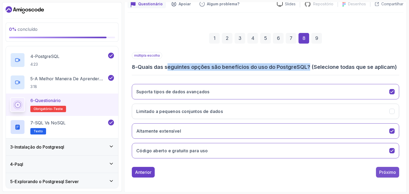
click at [393, 173] on font "Próximo" at bounding box center [387, 172] width 17 height 5
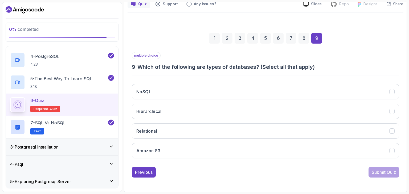
click at [176, 176] on div "Previous Submit Quiz" at bounding box center [265, 172] width 267 height 11
click at [158, 94] on button "NoSQL" at bounding box center [265, 91] width 267 height 15
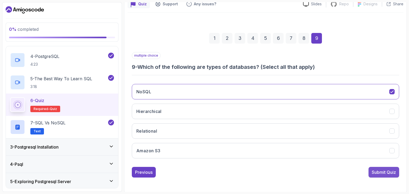
click at [387, 172] on div "Submit Quiz" at bounding box center [383, 172] width 24 height 6
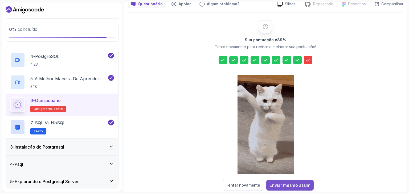
click at [292, 185] on font "Enviar mesmo assim" at bounding box center [289, 185] width 41 height 5
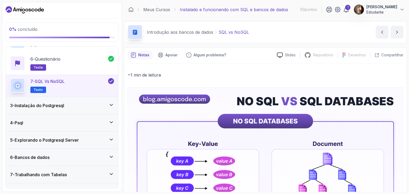
scroll to position [152, 0]
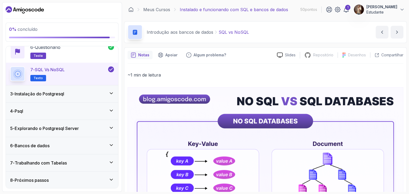
click at [61, 94] on font "Instalação do Postgresql" at bounding box center [39, 93] width 49 height 5
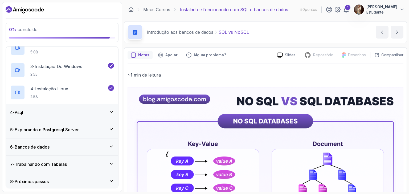
scroll to position [85, 0]
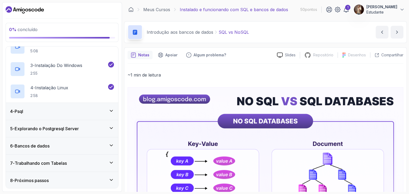
click at [75, 112] on div "4 - Psql" at bounding box center [62, 111] width 104 height 6
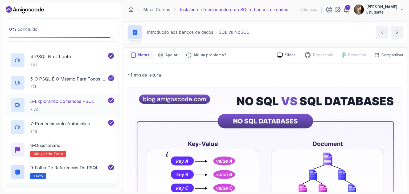
scroll to position [160, 0]
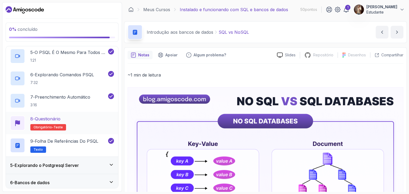
click at [67, 117] on div "8 - Questionário Obrigatório- teste" at bounding box center [62, 123] width 104 height 15
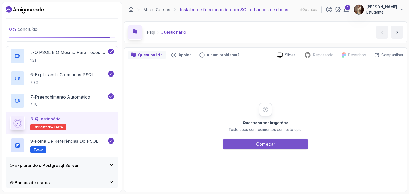
click at [275, 148] on button "Começar" at bounding box center [265, 144] width 85 height 11
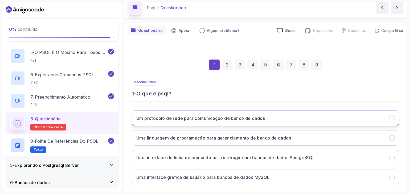
scroll to position [51, 0]
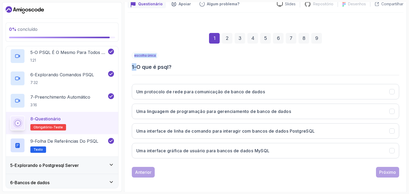
drag, startPoint x: 139, startPoint y: 67, endPoint x: 173, endPoint y: 72, distance: 33.8
click at [173, 72] on div "escolha única 1 - O que é psql? Um protocolo de rede para comunicação de banco …" at bounding box center [265, 107] width 267 height 111
copy div "escolha única 1 -"
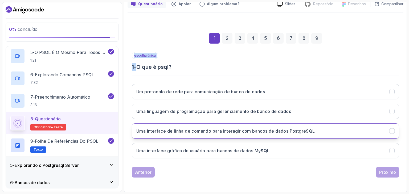
click at [280, 129] on font "Uma interface de linha de comando para interagir com bancos de dados PostgreSQL" at bounding box center [225, 131] width 179 height 5
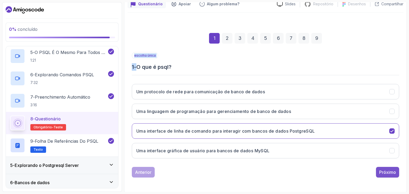
click at [386, 171] on font "Próximo" at bounding box center [387, 172] width 17 height 5
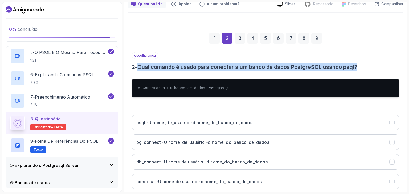
drag, startPoint x: 139, startPoint y: 65, endPoint x: 374, endPoint y: 64, distance: 234.7
click at [374, 64] on h3 "2 - Qual comando é usado para conectar a um banco de dados PostgreSQL usando ps…" at bounding box center [265, 66] width 267 height 7
copy font "Qual comando é usado para conectar a um banco de dados PostgreSQL usando psql?"
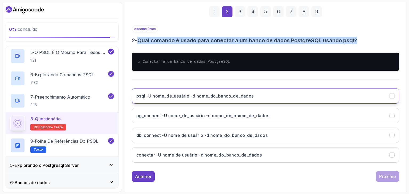
click at [196, 94] on font "psql -U nome_de_usuário -d nome_do_banco_de_dados" at bounding box center [194, 95] width 117 height 5
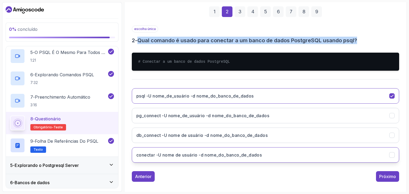
scroll to position [82, 0]
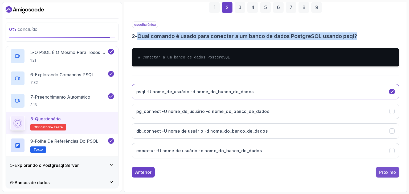
click at [390, 173] on font "Próximo" at bounding box center [387, 172] width 17 height 5
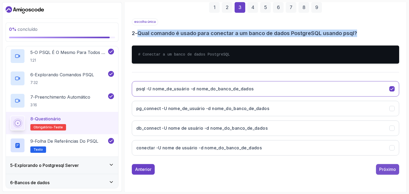
scroll to position [51, 0]
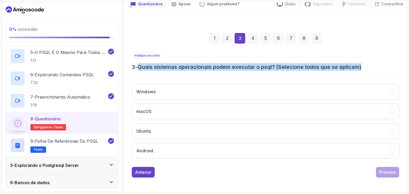
drag, startPoint x: 141, startPoint y: 65, endPoint x: 396, endPoint y: 65, distance: 255.7
click at [396, 65] on h3 "3 - Quais sistemas operacionais podem executar o psql? (Selecione todos que se …" at bounding box center [265, 66] width 267 height 7
copy font "Quais sistemas operacionais podem executar o psql? (Selecione todos que se apli…"
click at [266, 67] on font "Quais sistemas operacionais podem executar o psql? (Selecione todos que se apli…" at bounding box center [250, 67] width 224 height 6
drag, startPoint x: 276, startPoint y: 65, endPoint x: 140, endPoint y: 63, distance: 136.5
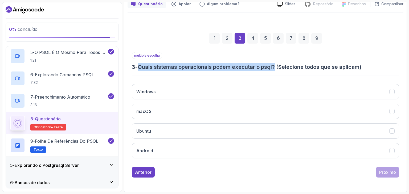
click at [140, 63] on h3 "3 - Quais sistemas operacionais podem executar o psql? (Selecione todos que se …" at bounding box center [265, 66] width 267 height 7
copy font "Quais sistemas operacionais podem executar o psql?"
click at [151, 91] on font "Windows" at bounding box center [145, 91] width 19 height 5
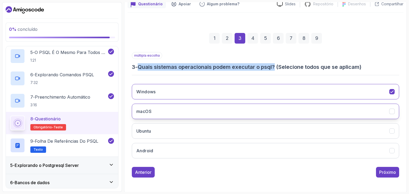
click at [154, 113] on button "macOS" at bounding box center [265, 111] width 267 height 15
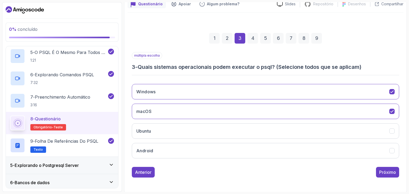
click at [166, 73] on div "múltipla escolha 3 - Quais sistemas operacionais podem executar o psql? (Seleci…" at bounding box center [265, 107] width 267 height 111
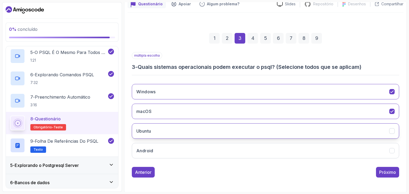
click at [156, 132] on button "Ubuntu" at bounding box center [265, 130] width 267 height 15
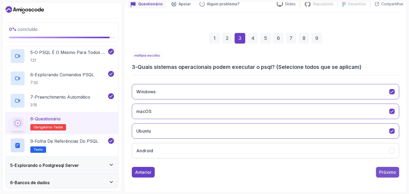
click at [389, 173] on font "Próximo" at bounding box center [387, 172] width 17 height 5
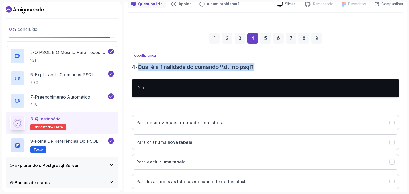
drag, startPoint x: 141, startPoint y: 67, endPoint x: 257, endPoint y: 66, distance: 116.3
click at [257, 66] on h3 "4 - Qual é a finalidade do comando '\dt' no psql?" at bounding box center [265, 66] width 267 height 7
copy font "Qual é a finalidade do comando '\dt' no psql?"
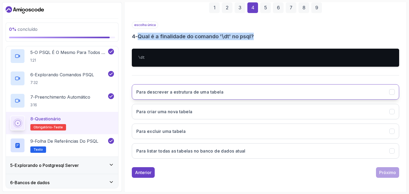
scroll to position [82, 0]
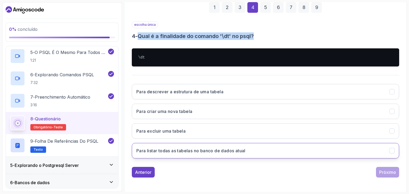
click at [217, 148] on h3 "Para listar todas as tabelas no banco de dados atual" at bounding box center [190, 151] width 109 height 6
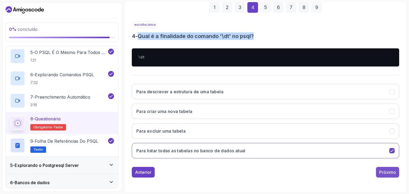
click at [390, 171] on font "Próximo" at bounding box center [387, 172] width 17 height 5
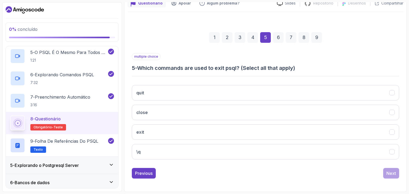
scroll to position [51, 0]
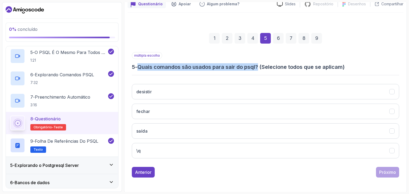
drag, startPoint x: 141, startPoint y: 66, endPoint x: 261, endPoint y: 64, distance: 119.5
click at [261, 64] on font "Quais comandos são usados ​​para sair do psql? (Selecione todos que se aplicam)" at bounding box center [240, 67] width 207 height 6
copy font "Quais comandos são usados ​​para sair do psql?"
click at [161, 151] on button "\q" at bounding box center [265, 150] width 267 height 15
click at [385, 171] on font "Próximo" at bounding box center [387, 172] width 17 height 5
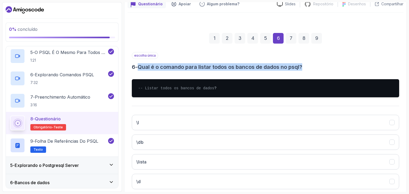
drag, startPoint x: 142, startPoint y: 67, endPoint x: 309, endPoint y: 59, distance: 168.1
click at [309, 59] on div "escolha única 6 - Qual é o comando para listar todos os bancos de dados no psql?" at bounding box center [265, 61] width 267 height 19
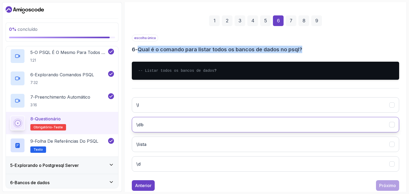
scroll to position [78, 0]
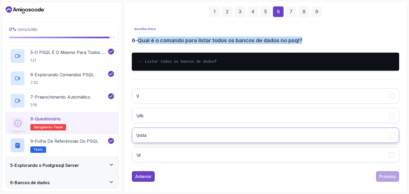
copy font "Qual é o comando para listar todos os bancos de dados no psql?"
click at [160, 140] on button "\lista" at bounding box center [265, 135] width 267 height 15
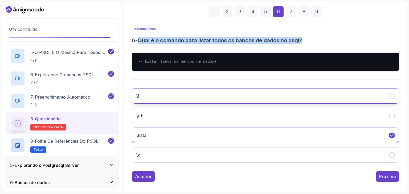
click at [156, 100] on button "\l" at bounding box center [265, 95] width 267 height 15
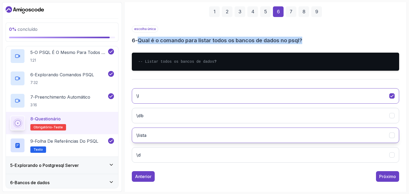
click at [178, 142] on button "\lista" at bounding box center [265, 135] width 267 height 15
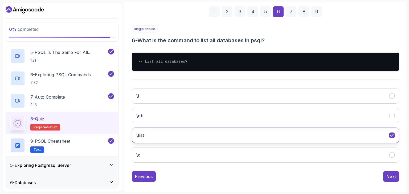
scroll to position [87, 0]
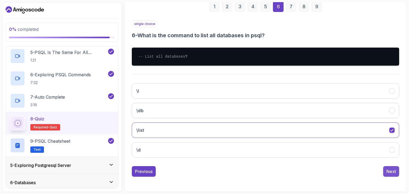
click at [393, 172] on div "Next" at bounding box center [391, 171] width 10 height 6
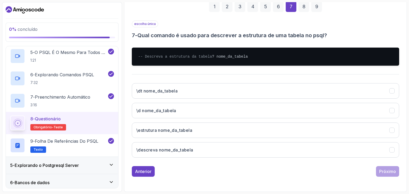
click at [193, 75] on div "escolha única 7 - Qual comando é usado para descrever a estrutura de uma tabela…" at bounding box center [265, 91] width 267 height 142
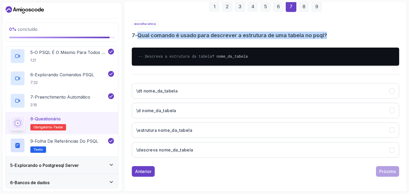
drag, startPoint x: 141, startPoint y: 28, endPoint x: 329, endPoint y: 27, distance: 188.4
click at [329, 32] on h3 "7 - Qual comando é usado para descrever a estrutura de uma tabela no psql?" at bounding box center [265, 35] width 267 height 7
click at [180, 111] on button "\d nome_da_tabela" at bounding box center [265, 110] width 267 height 15
click at [387, 173] on font "Próximo" at bounding box center [387, 171] width 17 height 5
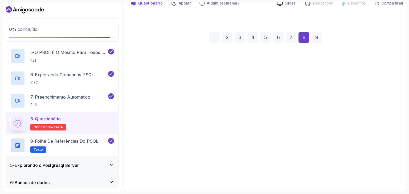
scroll to position [51, 0]
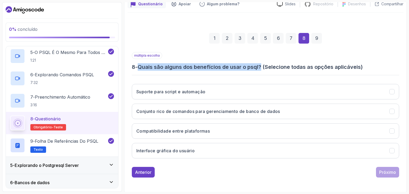
drag, startPoint x: 140, startPoint y: 66, endPoint x: 263, endPoint y: 64, distance: 123.2
click at [263, 64] on font "Quais são alguns dos benefícios de usar o psql? (Selecione todas as opções apli…" at bounding box center [250, 67] width 225 height 6
click at [174, 94] on button "Suporte para script e automação" at bounding box center [265, 91] width 267 height 15
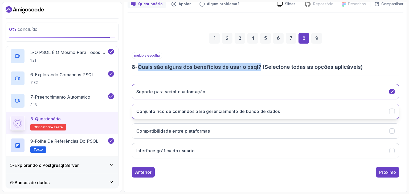
click at [255, 110] on font "Conjunto rico de comandos para gerenciamento de banco de dados" at bounding box center [208, 111] width 144 height 5
click at [255, 109] on font "Conjunto rico de comandos para gerenciamento de banco de dados" at bounding box center [208, 111] width 144 height 5
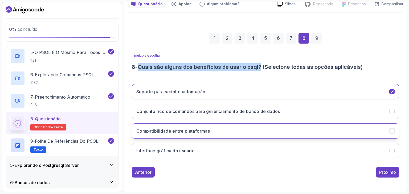
click at [203, 130] on font "Compatibilidade entre plataformas" at bounding box center [172, 131] width 73 height 5
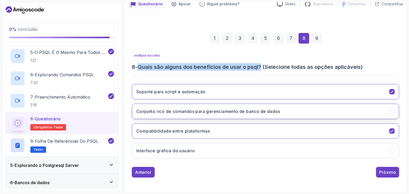
click at [243, 112] on font "Conjunto rico de comandos para gerenciamento de banco de dados" at bounding box center [208, 111] width 144 height 5
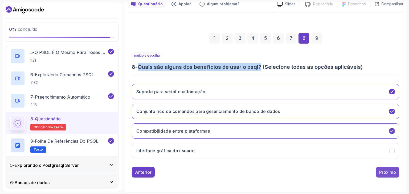
click at [388, 172] on font "Próximo" at bounding box center [387, 172] width 17 height 5
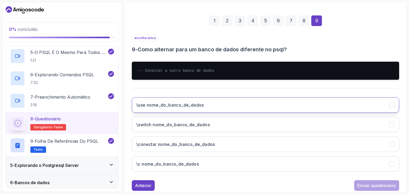
scroll to position [82, 0]
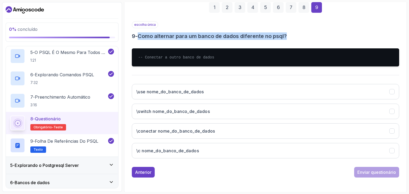
drag, startPoint x: 141, startPoint y: 36, endPoint x: 300, endPoint y: 35, distance: 159.7
click at [300, 35] on h3 "9 - Como alternar para um banco de dados diferente no psql?" at bounding box center [265, 35] width 267 height 7
click at [186, 152] on h3 "\c nome_do_banco_de_dados" at bounding box center [167, 151] width 63 height 6
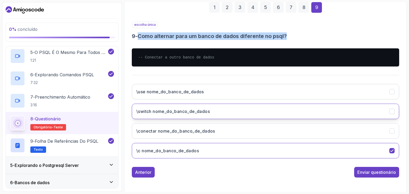
click at [197, 112] on font "\switch nome_do_banco_de_dados" at bounding box center [172, 111] width 73 height 5
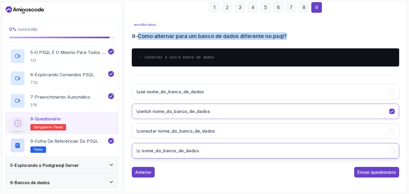
click at [202, 153] on button "\c nome_do_banco_de_dados" at bounding box center [265, 150] width 267 height 15
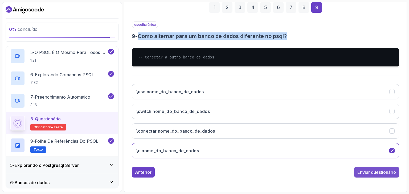
click at [366, 174] on font "Enviar questionário" at bounding box center [376, 172] width 39 height 5
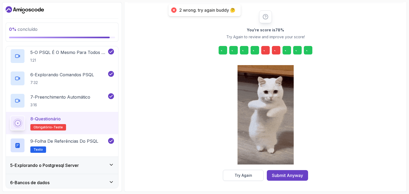
scroll to position [61, 0]
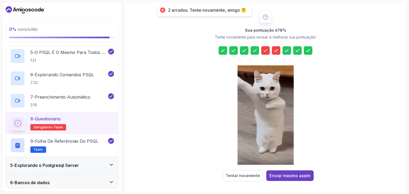
click at [263, 50] on icon at bounding box center [265, 50] width 5 height 5
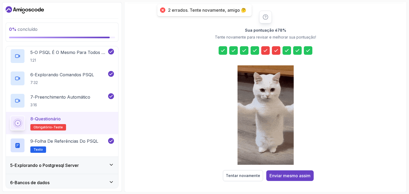
click at [274, 48] on icon at bounding box center [275, 50] width 5 height 5
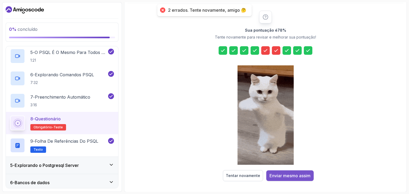
click at [296, 175] on font "Enviar mesmo assim" at bounding box center [289, 175] width 41 height 5
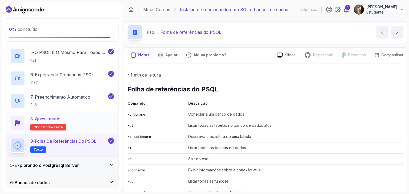
click at [59, 122] on h2 "8 - Questionário Obrigatório- teste" at bounding box center [48, 123] width 36 height 15
click at [51, 121] on font "Questionário" at bounding box center [48, 118] width 26 height 5
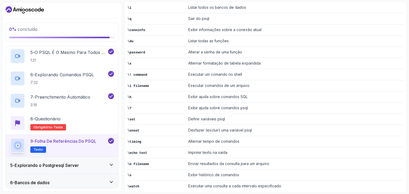
scroll to position [144, 0]
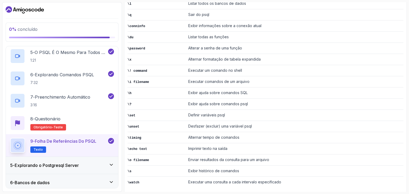
click at [193, 143] on td "Imprimir texto na saída" at bounding box center [294, 148] width 217 height 11
click at [202, 146] on font "Imprimir texto na saída" at bounding box center [207, 148] width 39 height 5
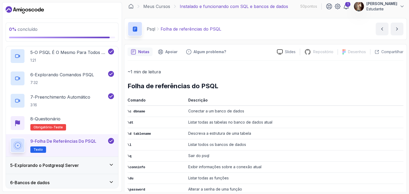
scroll to position [0, 0]
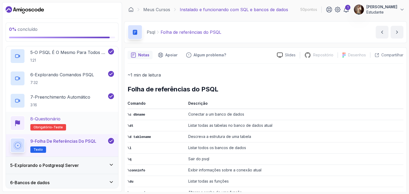
click at [59, 120] on font "Questionário" at bounding box center [48, 118] width 26 height 5
click at [62, 129] on p "Obrigatório- teste" at bounding box center [48, 127] width 36 height 6
click at [110, 123] on div "8 - Questionário Obrigatório- teste" at bounding box center [62, 123] width 104 height 15
click at [393, 31] on button "próximo conteúdo" at bounding box center [396, 32] width 13 height 13
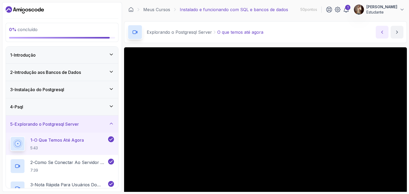
click at [379, 30] on button "conteúdo anterior" at bounding box center [381, 32] width 13 height 13
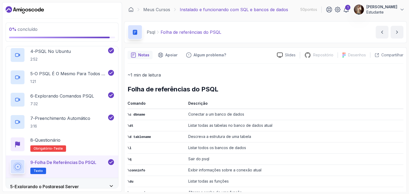
scroll to position [160, 0]
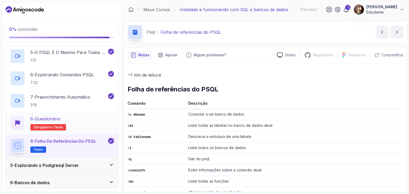
click at [52, 121] on font "Questionário" at bounding box center [48, 118] width 26 height 5
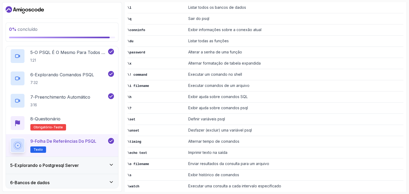
scroll to position [144, 0]
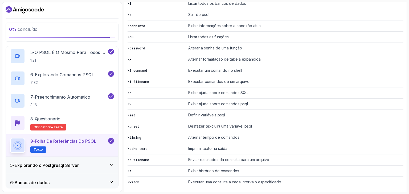
click at [143, 177] on td "\watch" at bounding box center [156, 182] width 59 height 11
click at [192, 166] on td "Exibir histórico de comandos" at bounding box center [294, 171] width 217 height 11
drag, startPoint x: 198, startPoint y: 153, endPoint x: 194, endPoint y: 118, distance: 34.9
click at [198, 155] on td "Enviar resultados da consulta para um arquivo" at bounding box center [294, 160] width 217 height 11
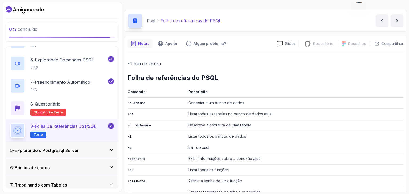
scroll to position [186, 0]
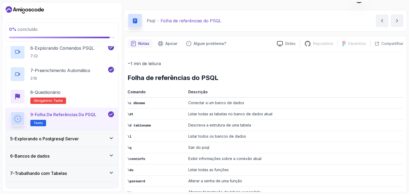
click at [89, 138] on div "5 - Explorando o Postgresql Server" at bounding box center [62, 139] width 104 height 6
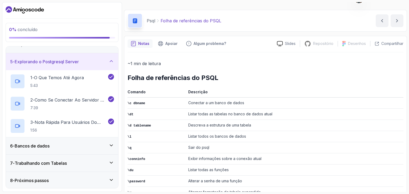
scroll to position [36, 0]
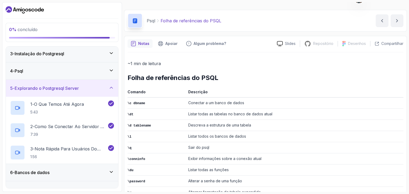
click at [73, 178] on div "6 - Bancos de dados" at bounding box center [62, 172] width 112 height 17
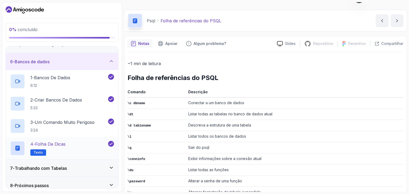
scroll to position [85, 0]
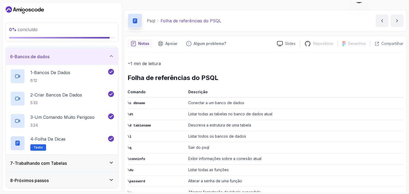
click at [72, 166] on div "7 - Trabalhando com Tabelas" at bounding box center [62, 163] width 112 height 17
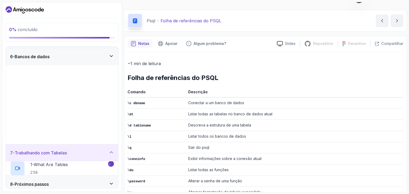
scroll to position [0, 0]
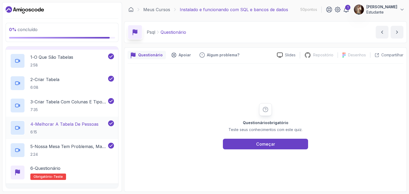
scroll to position [130, 0]
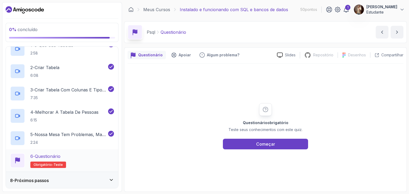
click at [68, 162] on div "6 - Questionário Obrigatório- teste" at bounding box center [62, 160] width 104 height 15
click at [261, 147] on div "Começar" at bounding box center [265, 144] width 19 height 6
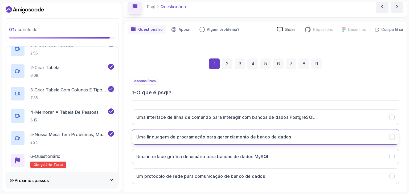
scroll to position [51, 0]
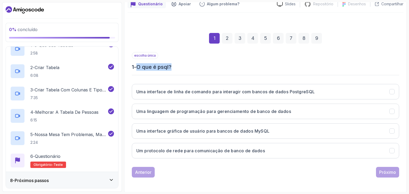
drag, startPoint x: 139, startPoint y: 67, endPoint x: 184, endPoint y: 63, distance: 45.4
click at [184, 63] on div "escolha única 1 - O que é psql?" at bounding box center [265, 61] width 267 height 19
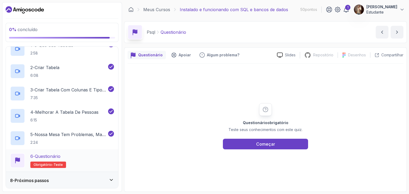
click at [75, 159] on div "6 - Questionário Obrigatório- teste" at bounding box center [62, 160] width 104 height 15
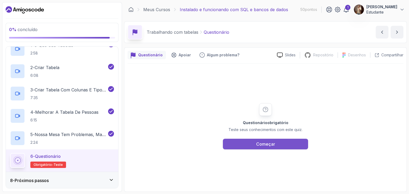
click at [260, 145] on font "Começar" at bounding box center [265, 144] width 19 height 5
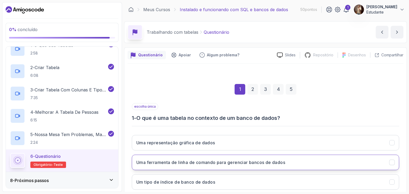
scroll to position [51, 0]
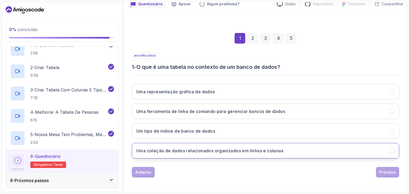
click at [184, 152] on font "Uma coleção de dados relacionados organizados em linhas e colunas" at bounding box center [209, 150] width 147 height 5
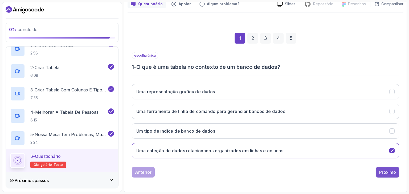
click at [385, 172] on font "Próximo" at bounding box center [387, 172] width 17 height 5
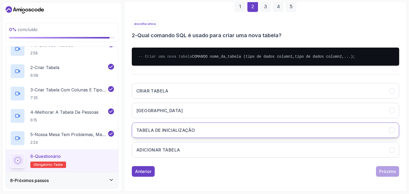
scroll to position [104, 0]
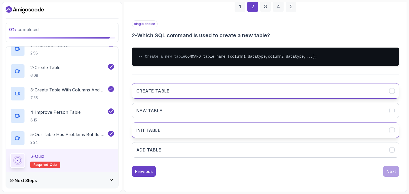
click at [164, 94] on h3 "CREATE TABLE" at bounding box center [152, 91] width 33 height 6
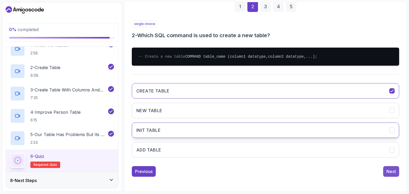
click at [388, 175] on div "Next" at bounding box center [391, 171] width 10 height 6
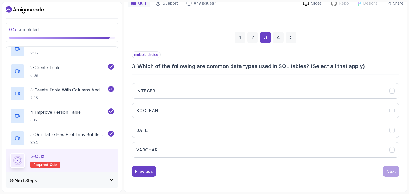
scroll to position [51, 0]
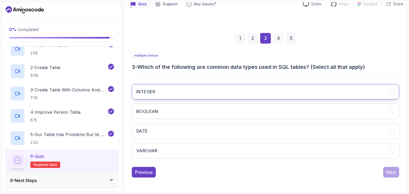
click at [159, 91] on button "INTEGER" at bounding box center [265, 91] width 267 height 15
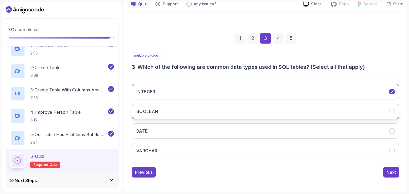
click at [172, 114] on button "BOOLEAN" at bounding box center [265, 111] width 267 height 15
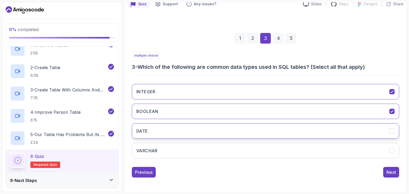
click at [170, 134] on button "DATE" at bounding box center [265, 130] width 267 height 15
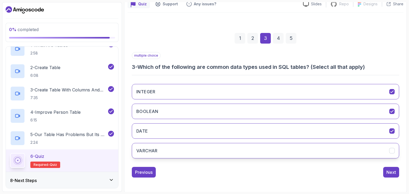
click at [170, 152] on button "VARCHAR" at bounding box center [265, 150] width 267 height 15
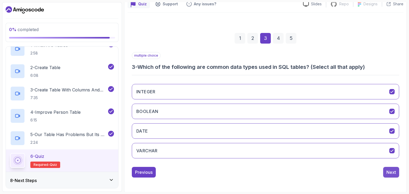
click at [391, 174] on div "Next" at bounding box center [391, 172] width 10 height 6
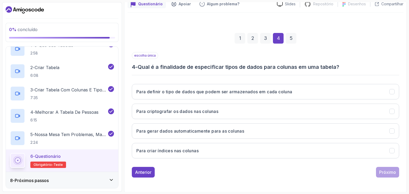
click at [266, 37] on font "3" at bounding box center [265, 38] width 3 height 6
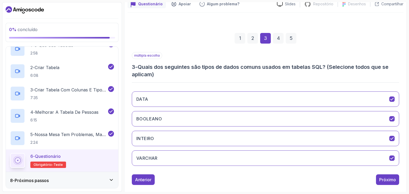
click at [278, 36] on font "4" at bounding box center [278, 38] width 3 height 6
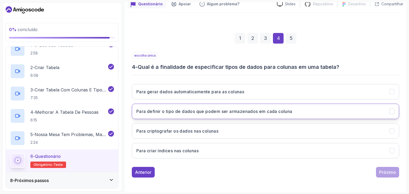
click at [189, 114] on h3 "Para definir o tipo de dados que podem ser armazenados em cada coluna" at bounding box center [214, 111] width 156 height 6
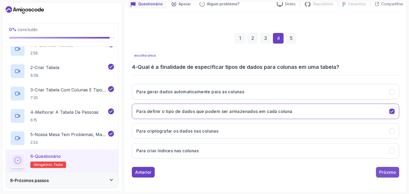
click at [385, 172] on font "Próximo" at bounding box center [387, 172] width 17 height 5
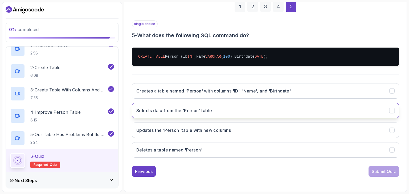
scroll to position [103, 0]
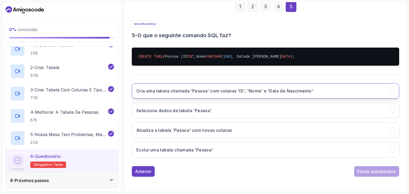
click at [209, 97] on button "Cria uma tabela chamada 'Pessoa' com colunas 'ID', 'Nome' e 'Data de Nascimento'" at bounding box center [265, 90] width 267 height 15
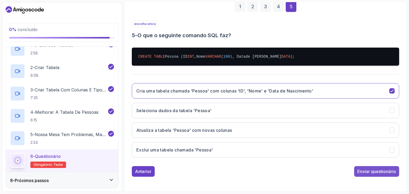
click at [375, 172] on font "Enviar questionário" at bounding box center [376, 171] width 39 height 5
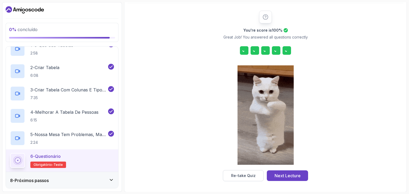
scroll to position [66, 0]
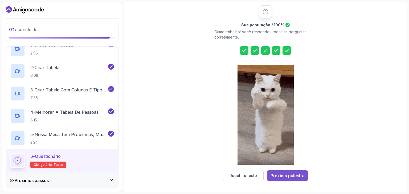
click at [280, 176] on font "Próxima palestra" at bounding box center [287, 175] width 34 height 5
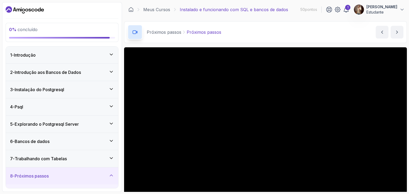
scroll to position [63, 0]
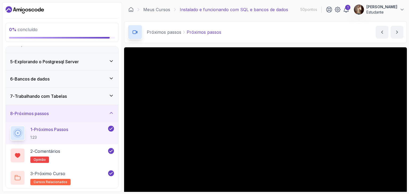
click at [60, 95] on font "Trabalhando com Tabelas" at bounding box center [41, 96] width 52 height 5
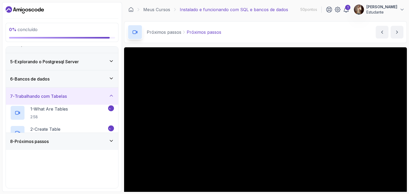
scroll to position [0, 0]
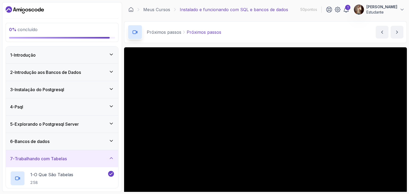
click at [67, 55] on div "1 - Introdução" at bounding box center [62, 55] width 104 height 6
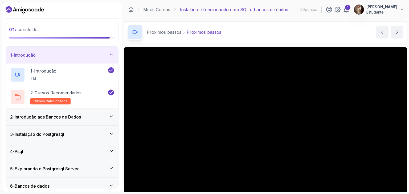
click at [68, 117] on font "Introdução aos Bancos de Dados" at bounding box center [48, 116] width 66 height 5
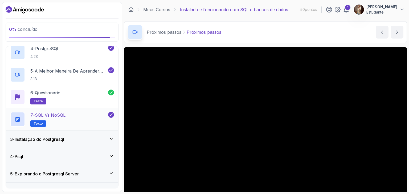
scroll to position [133, 0]
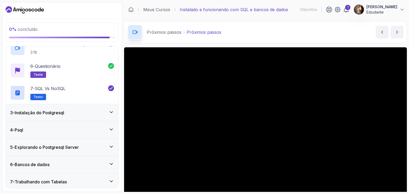
click at [89, 110] on div "3 - Instalação do Postgresql" at bounding box center [62, 113] width 104 height 6
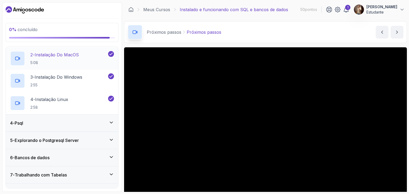
scroll to position [85, 0]
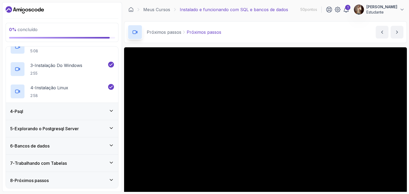
click at [88, 106] on div "4 - Psql" at bounding box center [62, 111] width 112 height 17
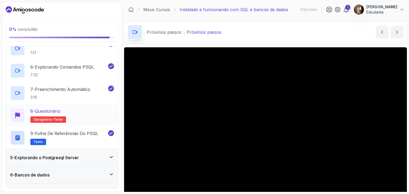
scroll to position [186, 0]
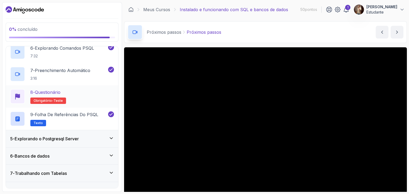
click at [73, 91] on div "8 - Questionário Obrigatório- teste" at bounding box center [62, 96] width 104 height 15
click at [49, 98] on p "Obrigatório- teste" at bounding box center [48, 101] width 36 height 6
click at [18, 95] on icon at bounding box center [17, 96] width 4 height 4
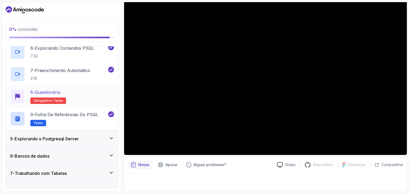
click at [59, 98] on p "Obrigatório- teste" at bounding box center [48, 101] width 36 height 6
click at [64, 72] on font "Preenchimento automático" at bounding box center [62, 70] width 55 height 5
click at [67, 54] on p "7:32" at bounding box center [62, 55] width 64 height 5
click at [72, 78] on p "3:16" at bounding box center [60, 78] width 60 height 5
click at [62, 96] on h2 "8 - Questionário Obrigatório- teste" at bounding box center [48, 96] width 36 height 15
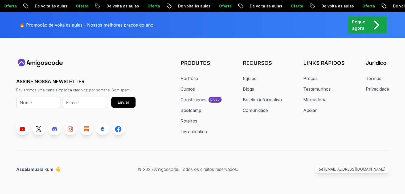
scroll to position [316, 0]
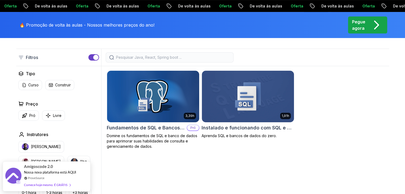
scroll to position [151, 0]
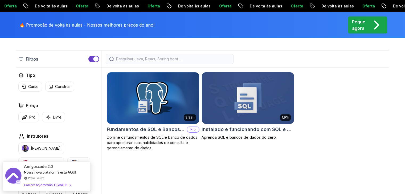
click at [250, 93] on img at bounding box center [247, 98] width 97 height 54
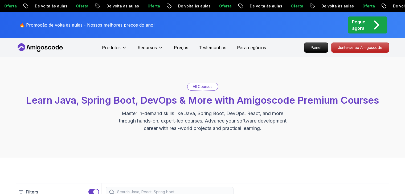
scroll to position [13, 0]
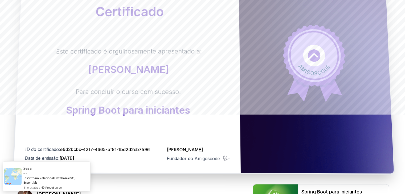
scroll to position [80, 0]
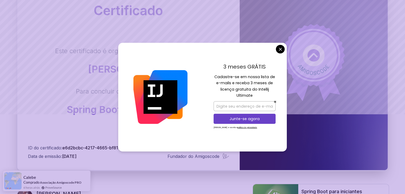
click at [281, 50] on body "Certificado Este certificado é orgulhosamente apresentado a: [PERSON_NAME] Para…" at bounding box center [202, 88] width 405 height 337
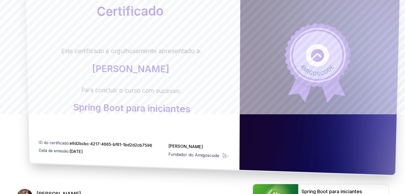
scroll to position [0, 0]
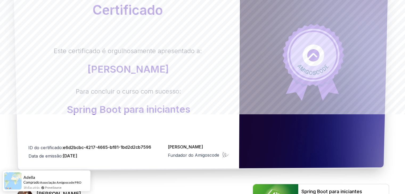
click at [210, 113] on div "Este certificado é orgulhosamente apresentado a: Kleverton Pereira Para conclui…" at bounding box center [127, 81] width 203 height 68
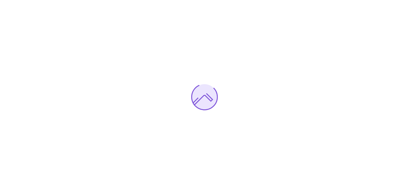
click at [173, 80] on div at bounding box center [204, 97] width 409 height 194
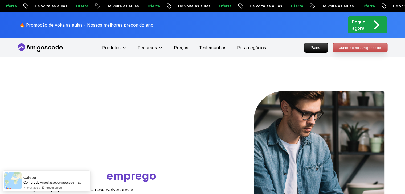
click at [356, 47] on font "Junte-se ao Amigoscode" at bounding box center [360, 47] width 42 height 4
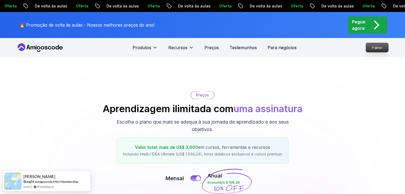
click at [376, 47] on font "Painel" at bounding box center [377, 47] width 10 height 4
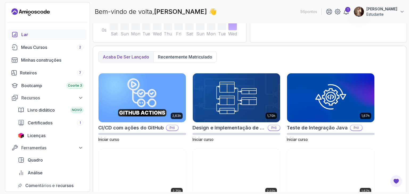
scroll to position [160, 0]
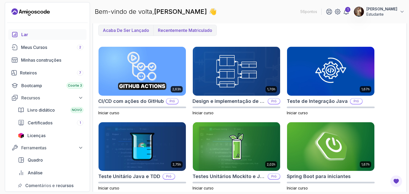
click at [177, 26] on button "Recentemente matriculado" at bounding box center [184, 30] width 63 height 11
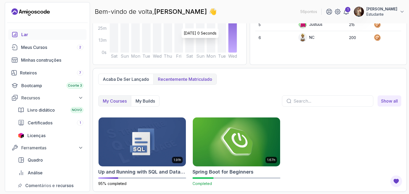
scroll to position [110, 0]
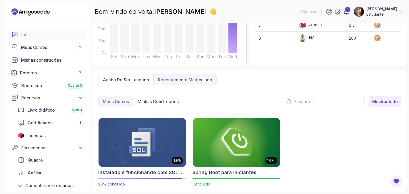
click at [136, 142] on img at bounding box center [142, 142] width 92 height 51
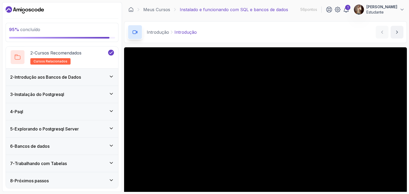
scroll to position [40, 0]
click at [87, 74] on div "2 - Introdução aos Bancos de Dados" at bounding box center [62, 77] width 104 height 6
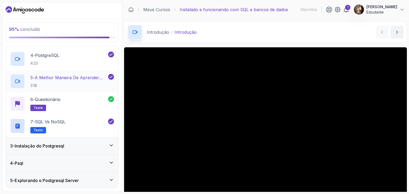
scroll to position [133, 0]
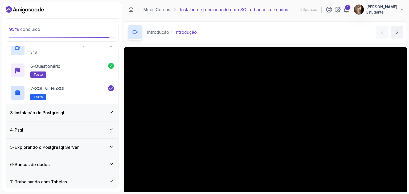
click at [92, 116] on div "3 - Instalação do Postgresql" at bounding box center [62, 112] width 112 height 17
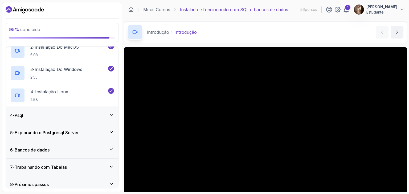
scroll to position [85, 0]
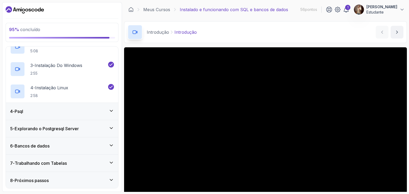
click at [88, 109] on div "4 - Psql" at bounding box center [62, 111] width 104 height 6
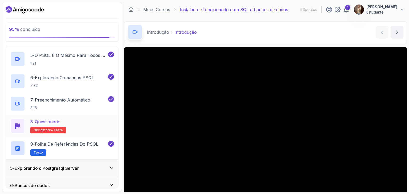
scroll to position [160, 0]
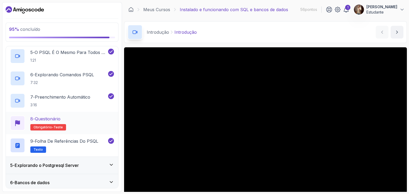
click at [79, 123] on div "8 - Questionário Obrigatório- teste" at bounding box center [62, 123] width 104 height 15
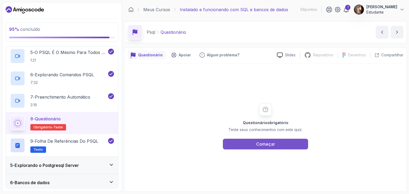
click at [265, 147] on button "Começar" at bounding box center [265, 144] width 85 height 11
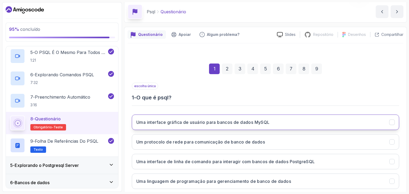
scroll to position [27, 0]
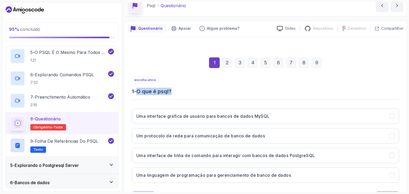
drag, startPoint x: 139, startPoint y: 92, endPoint x: 175, endPoint y: 95, distance: 36.3
click at [175, 95] on div "escolha única 1 - O que é psql? Uma interface gráfica de usuário para bancos de…" at bounding box center [265, 132] width 267 height 111
copy font "O que é psql?"
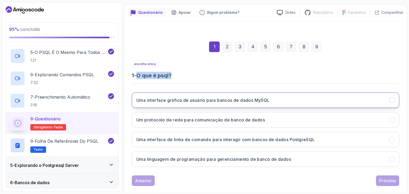
scroll to position [51, 0]
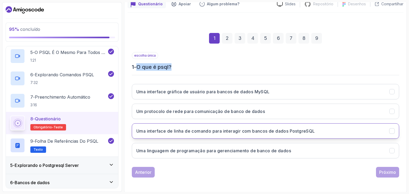
click at [247, 134] on button "Uma interface de linha de comando para interagir com bancos de dados PostgreSQL" at bounding box center [265, 130] width 267 height 15
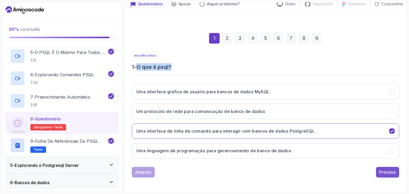
click at [386, 174] on font "Próximo" at bounding box center [387, 172] width 17 height 5
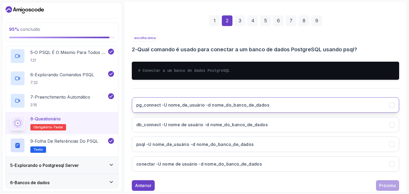
scroll to position [78, 0]
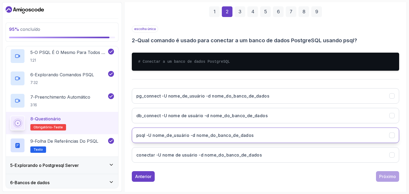
click at [195, 137] on font "psql -U nome_de_usuário -d nome_do_banco_de_dados" at bounding box center [194, 135] width 117 height 5
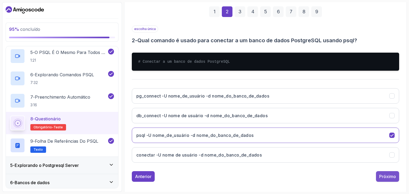
click at [385, 174] on font "Próximo" at bounding box center [387, 176] width 17 height 5
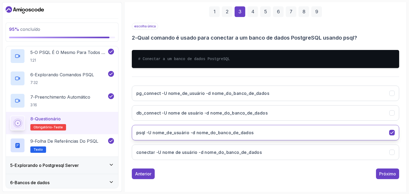
scroll to position [51, 0]
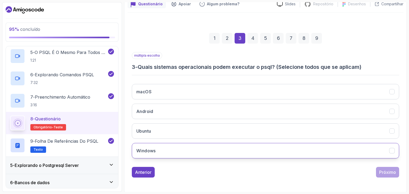
click at [160, 153] on button "Windows" at bounding box center [265, 150] width 267 height 15
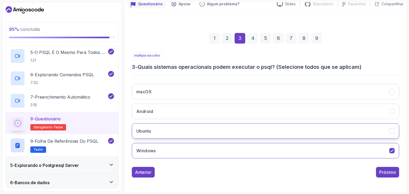
click at [158, 133] on button "Ubuntu" at bounding box center [265, 130] width 267 height 15
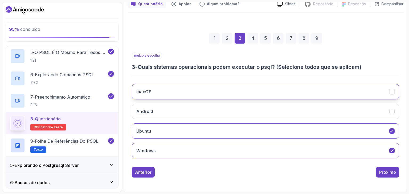
click at [152, 92] on button "macOS" at bounding box center [265, 91] width 267 height 15
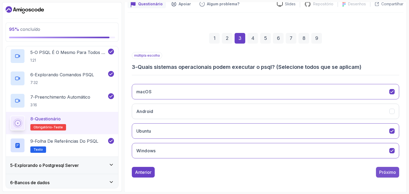
click at [382, 173] on font "Próximo" at bounding box center [387, 172] width 17 height 5
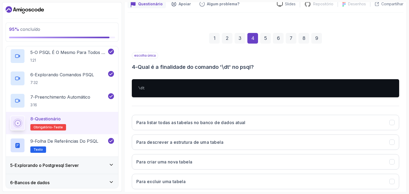
scroll to position [78, 0]
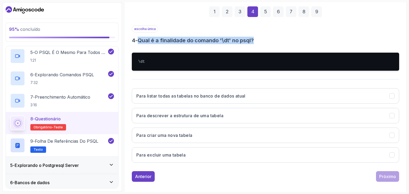
drag, startPoint x: 141, startPoint y: 39, endPoint x: 265, endPoint y: 35, distance: 124.3
click at [265, 35] on div "escolha única 4 - Qual é a finalidade do comando '\dt' no psql?" at bounding box center [265, 35] width 267 height 19
copy font "Qual é a finalidade do comando '\dt' no psql?"
click at [161, 98] on h3 "Para listar todas as tabelas no banco de dados atual" at bounding box center [190, 96] width 109 height 6
click at [386, 177] on font "Próximo" at bounding box center [387, 176] width 17 height 5
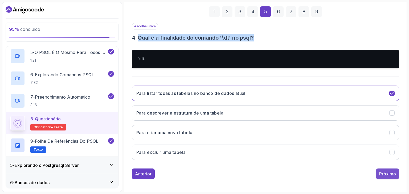
scroll to position [51, 0]
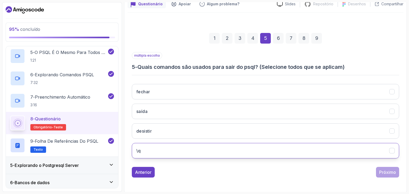
click at [195, 146] on button "\q" at bounding box center [265, 150] width 267 height 15
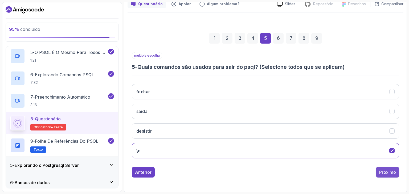
click at [384, 174] on font "Próximo" at bounding box center [387, 172] width 17 height 5
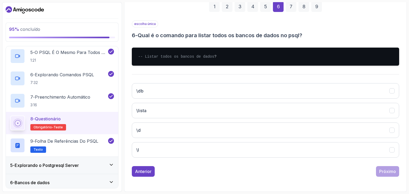
scroll to position [87, 0]
click at [174, 110] on button "\lista" at bounding box center [265, 110] width 267 height 15
click at [385, 172] on font "Próximo" at bounding box center [387, 171] width 17 height 5
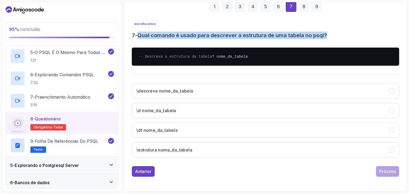
drag, startPoint x: 140, startPoint y: 29, endPoint x: 337, endPoint y: 32, distance: 196.9
click at [337, 32] on h3 "7 - Qual comando é usado para descrever a estrutura de uma tabela no psql?" at bounding box center [265, 35] width 267 height 7
copy font "Qual comando é usado para descrever a estrutura de uma tabela no psql?"
click at [170, 112] on font "\d nome_da_tabela" at bounding box center [156, 110] width 40 height 5
click at [391, 174] on div "Próximo" at bounding box center [387, 171] width 17 height 6
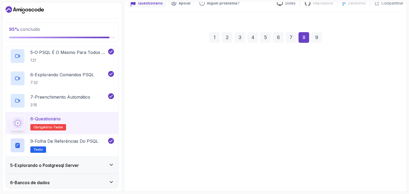
scroll to position [51, 0]
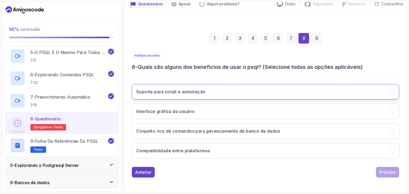
click at [200, 94] on h3 "Suporte para script e automação" at bounding box center [170, 92] width 69 height 6
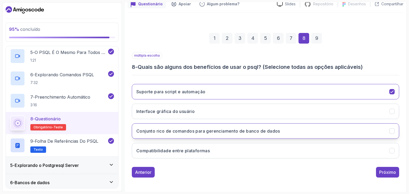
click at [189, 134] on button "Conjunto rico de comandos para gerenciamento de banco de dados" at bounding box center [265, 130] width 267 height 15
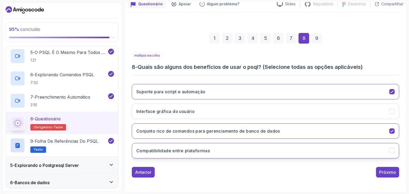
click at [187, 148] on font "Compatibilidade entre plataformas" at bounding box center [172, 150] width 73 height 5
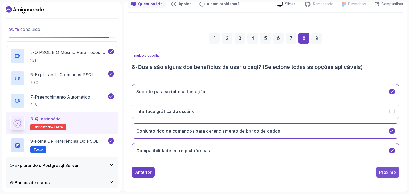
click at [382, 172] on font "Próximo" at bounding box center [387, 172] width 17 height 5
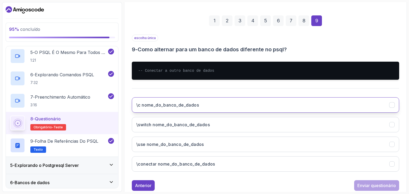
scroll to position [78, 0]
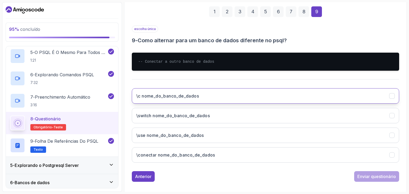
click at [172, 95] on font "\c nome_do_banco_de_dados" at bounding box center [167, 95] width 63 height 5
click at [367, 174] on font "Enviar questionário" at bounding box center [376, 176] width 39 height 5
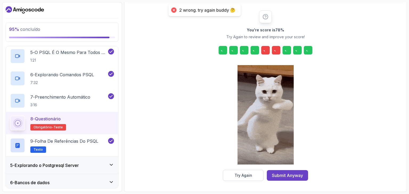
scroll to position [61, 0]
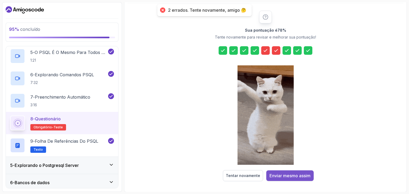
click at [298, 177] on font "Enviar mesmo assim" at bounding box center [289, 175] width 41 height 5
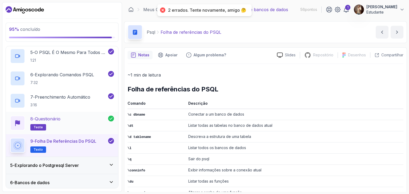
scroll to position [197, 0]
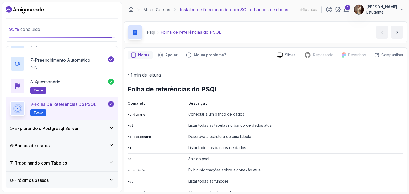
click at [100, 126] on div "5 - Explorando o Postgresql Server" at bounding box center [62, 128] width 104 height 6
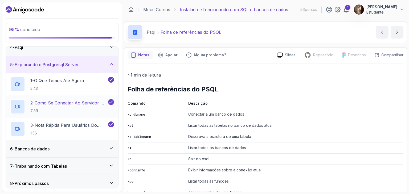
scroll to position [63, 0]
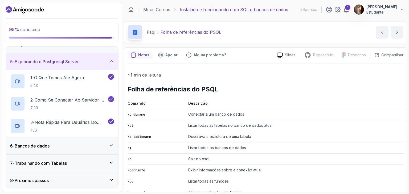
click at [112, 151] on div "6 - Bancos de dados" at bounding box center [62, 146] width 112 height 17
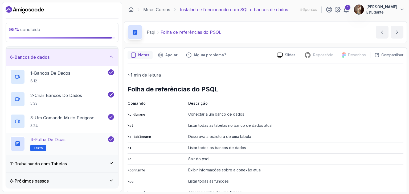
scroll to position [85, 0]
click at [106, 161] on div "7 - Trabalhando com Tabelas" at bounding box center [62, 163] width 104 height 6
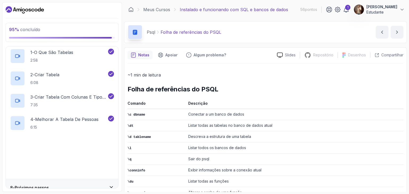
scroll to position [130, 0]
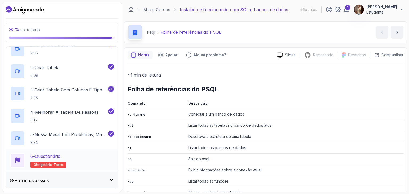
click at [73, 161] on div "6 - Questionário Obrigatório- teste" at bounding box center [62, 160] width 104 height 15
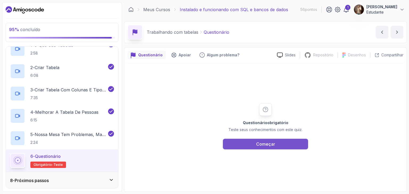
click at [258, 144] on font "Começar" at bounding box center [265, 144] width 19 height 5
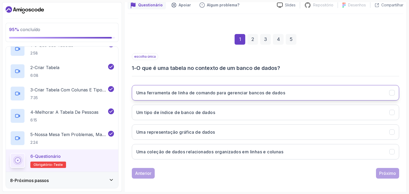
scroll to position [51, 0]
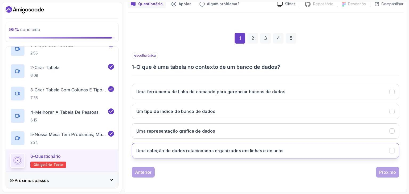
click at [246, 148] on font "Uma coleção de dados relacionados organizados em linhas e colunas" at bounding box center [209, 150] width 147 height 5
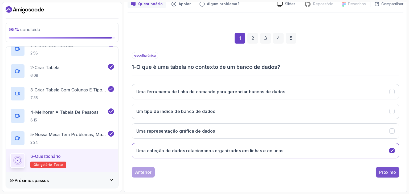
click at [383, 170] on font "Próximo" at bounding box center [387, 172] width 17 height 5
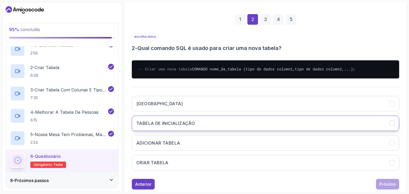
scroll to position [104, 0]
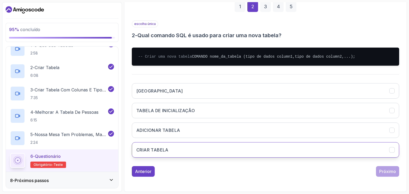
click at [181, 158] on button "CRIAR TABELA" at bounding box center [265, 149] width 267 height 15
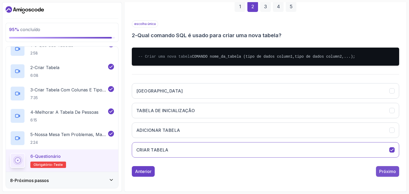
click at [385, 174] on font "Próximo" at bounding box center [387, 171] width 17 height 5
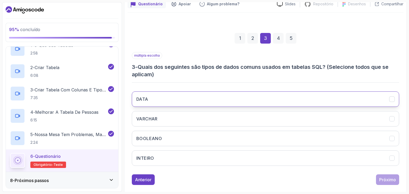
scroll to position [59, 0]
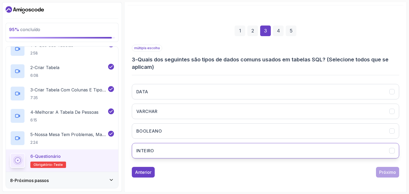
click at [161, 151] on button "INTEIRO" at bounding box center [265, 150] width 267 height 15
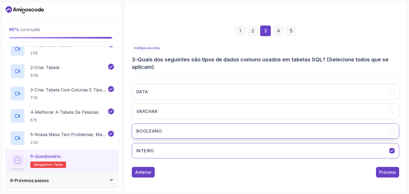
click at [163, 129] on button "BOOLEANO" at bounding box center [265, 130] width 267 height 15
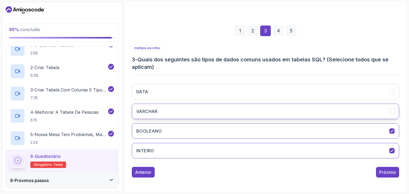
click at [164, 111] on button "VARCHAR" at bounding box center [265, 111] width 267 height 15
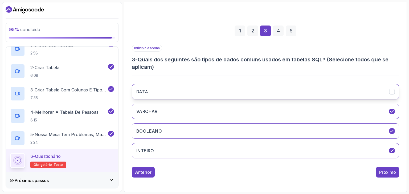
click at [164, 93] on button "DATA" at bounding box center [265, 91] width 267 height 15
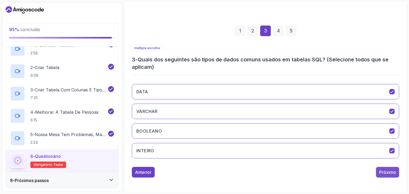
click at [391, 172] on font "Próximo" at bounding box center [387, 172] width 17 height 5
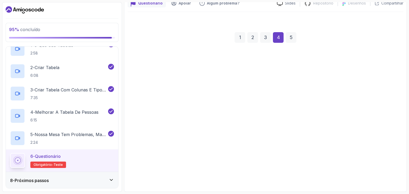
scroll to position [51, 0]
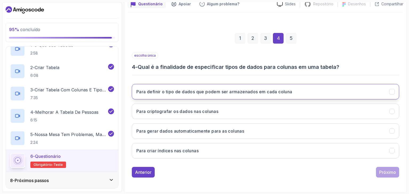
click at [189, 91] on font "Para definir o tipo de dados que podem ser armazenados em cada coluna" at bounding box center [214, 91] width 156 height 5
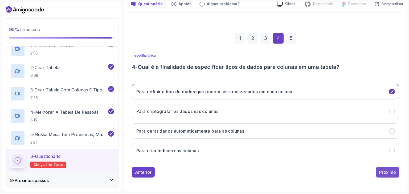
click at [381, 172] on font "Próximo" at bounding box center [387, 172] width 17 height 5
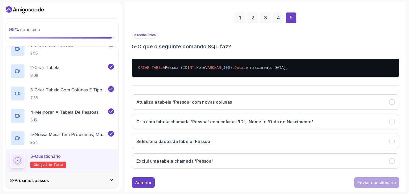
scroll to position [103, 0]
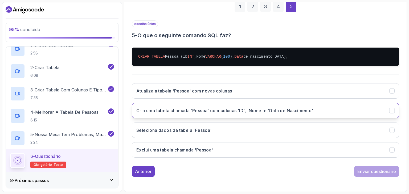
click at [187, 116] on button "Cria uma tabela chamada 'Pessoa' com colunas 'ID', 'Nome' e 'Data de Nascimento'" at bounding box center [265, 110] width 267 height 15
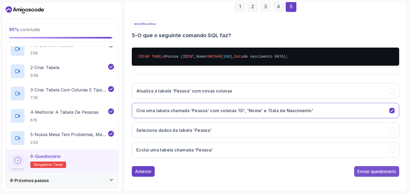
click at [363, 173] on font "Enviar questionário" at bounding box center [376, 171] width 39 height 5
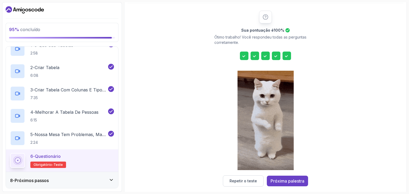
scroll to position [66, 0]
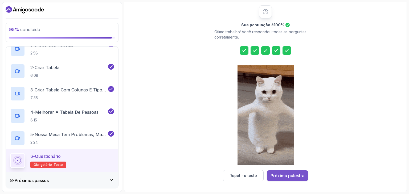
click at [291, 175] on font "Próxima palestra" at bounding box center [287, 175] width 34 height 5
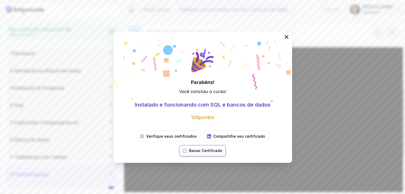
click at [204, 152] on font "Baixar Certificado" at bounding box center [205, 150] width 33 height 5
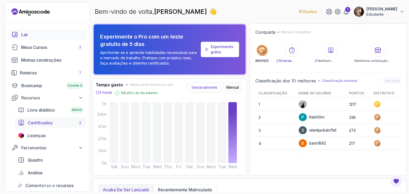
click at [42, 125] on font "Certificados" at bounding box center [40, 122] width 25 height 5
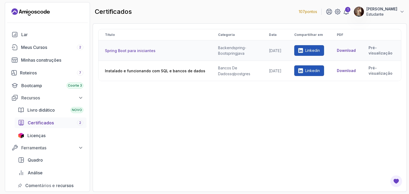
click at [309, 51] on font "Linkedin" at bounding box center [312, 50] width 15 height 5
click at [349, 50] on font "Download" at bounding box center [346, 50] width 19 height 5
click at [252, 140] on div "Título Categoria Data Compartilhar em PDF Spring Boot para iniciantes backend s…" at bounding box center [249, 108] width 303 height 158
click at [132, 52] on font "Spring Boot para iniciantes" at bounding box center [130, 50] width 51 height 5
click at [376, 52] on font "Pré-visualização" at bounding box center [380, 51] width 24 height 10
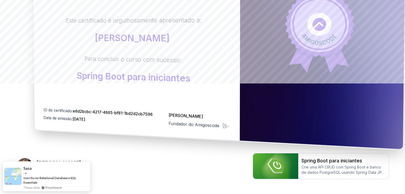
scroll to position [143, 0]
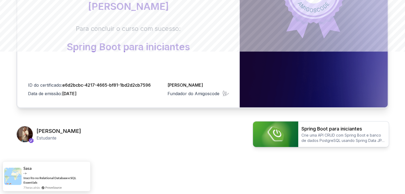
click at [318, 135] on font "Crie uma API CRUD com Spring Boot e banco de dados PostgreSQL usando Spring Dat…" at bounding box center [342, 140] width 83 height 15
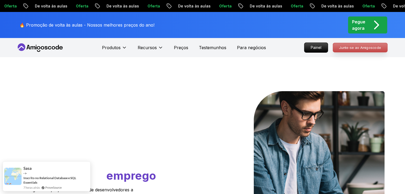
click at [367, 49] on font "Junte-se ao Amigoscode" at bounding box center [360, 47] width 42 height 4
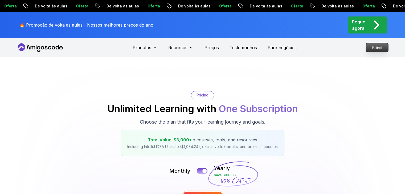
click at [374, 46] on font "Painel" at bounding box center [377, 47] width 10 height 4
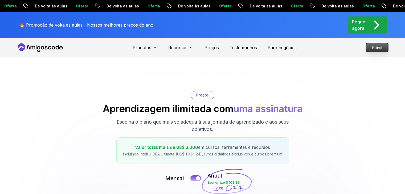
click at [375, 46] on font "Painel" at bounding box center [377, 47] width 10 height 4
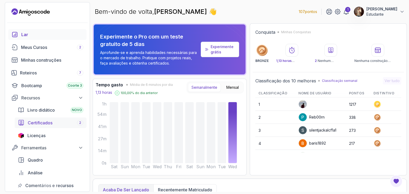
click at [48, 126] on link "Certificados 2" at bounding box center [51, 123] width 72 height 11
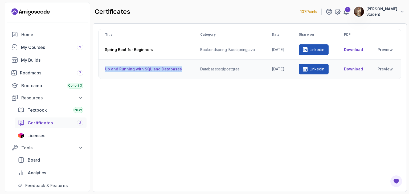
drag, startPoint x: 105, startPoint y: 68, endPoint x: 180, endPoint y: 72, distance: 75.1
click at [180, 72] on th "Up and Running with SQL and Databases" at bounding box center [145, 69] width 95 height 19
copy th "Up and Running with SQL and Databases"
click at [38, 48] on div "My Courses 2" at bounding box center [52, 47] width 62 height 6
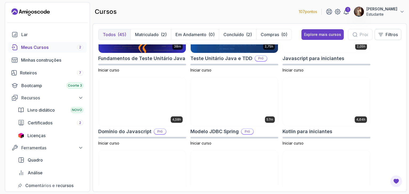
scroll to position [639, 0]
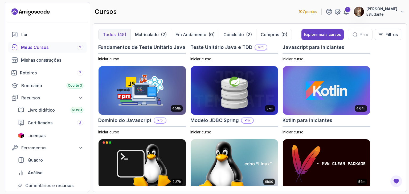
click at [394, 86] on div "8h31 Bancos de Dados Avançados Pró Iniciar curso 5h18 Bota de mola avançada Pró…" at bounding box center [249, 115] width 303 height 142
click at [361, 36] on input "text" at bounding box center [363, 34] width 9 height 6
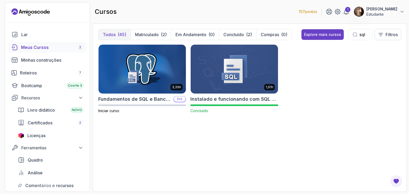
type input "sql"
click at [230, 72] on img at bounding box center [234, 68] width 92 height 51
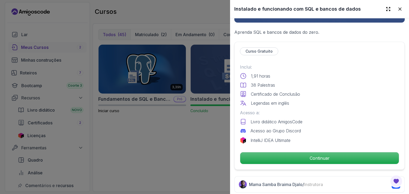
scroll to position [106, 0]
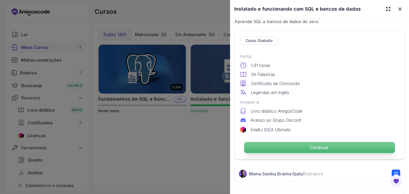
click at [316, 147] on font "Continuar" at bounding box center [319, 147] width 19 height 5
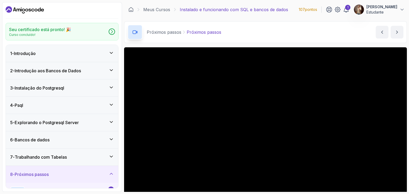
click at [67, 103] on div "4 - Psql" at bounding box center [62, 105] width 104 height 6
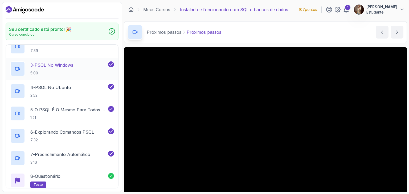
scroll to position [106, 0]
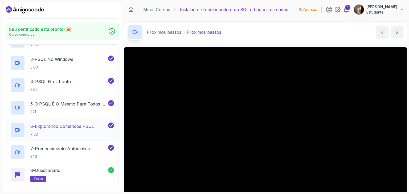
click at [75, 130] on h2 "6 - Explorando Comandos PSQL 7:32" at bounding box center [62, 130] width 64 height 14
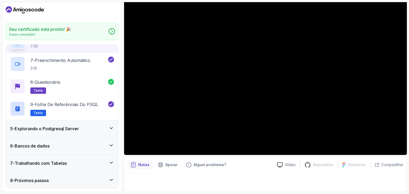
scroll to position [195, 0]
click at [67, 147] on div "6 - Bancos de dados" at bounding box center [62, 146] width 104 height 6
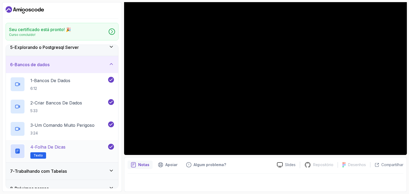
scroll to position [80, 0]
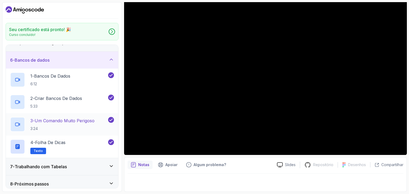
click at [61, 123] on p "3 - Um Comando Muito Perigoso" at bounding box center [62, 121] width 64 height 6
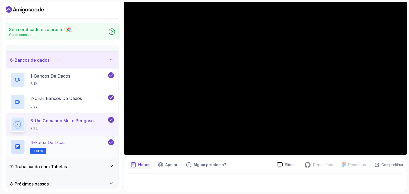
click at [65, 139] on p "4 - Folha de dicas" at bounding box center [47, 142] width 35 height 6
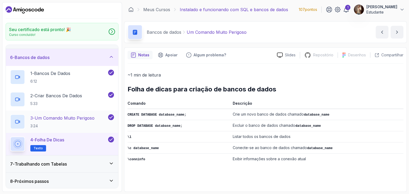
scroll to position [83, 0]
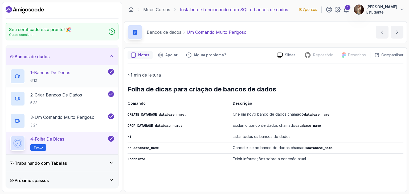
click at [63, 161] on font "Trabalhando com Tabelas" at bounding box center [41, 163] width 52 height 5
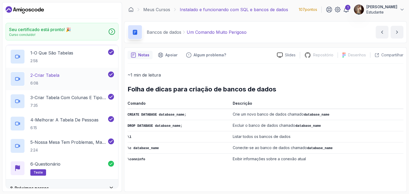
scroll to position [128, 0]
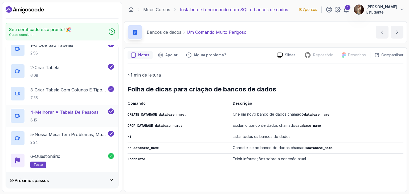
click at [63, 122] on p "6:15" at bounding box center [64, 120] width 68 height 5
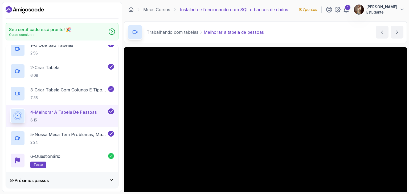
scroll to position [27, 0]
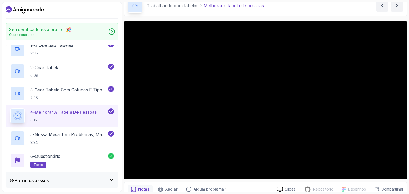
click at [67, 176] on div "8 - Próximos passos" at bounding box center [62, 180] width 112 height 17
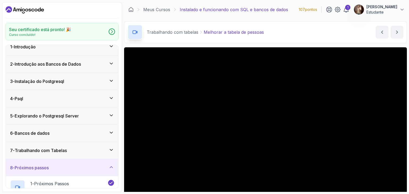
scroll to position [0, 0]
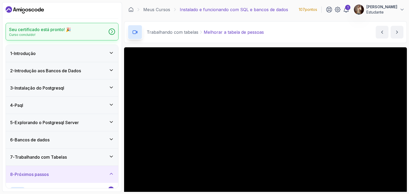
click at [82, 29] on div "Seu certificado está pronto! 🎉 Curso concluído!" at bounding box center [62, 32] width 113 height 18
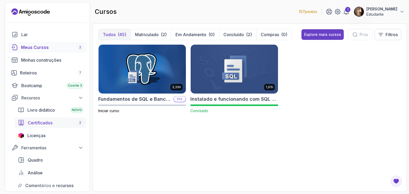
click at [43, 125] on font "Certificados" at bounding box center [40, 122] width 25 height 5
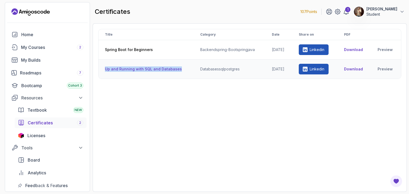
drag, startPoint x: 105, startPoint y: 69, endPoint x: 181, endPoint y: 69, distance: 76.1
click at [181, 69] on th "Up and Running with SQL and Databases" at bounding box center [145, 69] width 95 height 19
copy th "Up and Running with SQL and Databases"
drag, startPoint x: 191, startPoint y: 104, endPoint x: 224, endPoint y: 99, distance: 33.3
click at [191, 104] on div "Title Category Date Share on PDF Spring Boot for Beginners backend spring-boot …" at bounding box center [249, 108] width 303 height 158
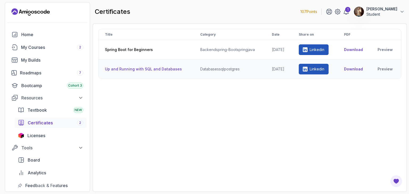
click at [320, 69] on p "Linkedin" at bounding box center [316, 69] width 15 height 5
drag, startPoint x: 105, startPoint y: 68, endPoint x: 177, endPoint y: 64, distance: 73.0
click at [177, 64] on th "Up and Running with SQL and Databases" at bounding box center [145, 69] width 95 height 19
copy th "Up and Running with SQL and Databases"
drag, startPoint x: 151, startPoint y: 50, endPoint x: 102, endPoint y: 49, distance: 48.7
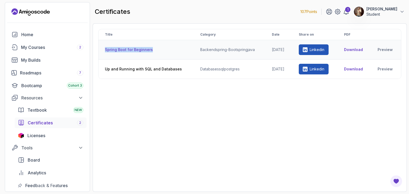
click at [102, 49] on th "Spring Boot for Beginners" at bounding box center [145, 49] width 95 height 19
copy th "Spring Boot for Beginners"
click at [316, 49] on p "Linkedin" at bounding box center [316, 49] width 15 height 5
click at [126, 49] on th "Spring Boot for Beginners" at bounding box center [145, 49] width 95 height 19
drag, startPoint x: 168, startPoint y: 49, endPoint x: 174, endPoint y: 50, distance: 5.8
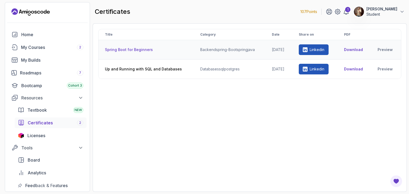
click at [168, 49] on th "Spring Boot for Beginners" at bounding box center [145, 49] width 95 height 19
click at [43, 49] on div "My Courses 2" at bounding box center [52, 47] width 62 height 6
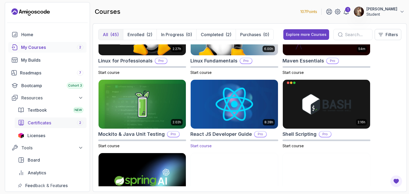
scroll to position [878, 0]
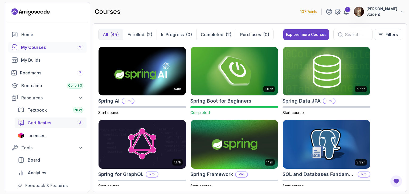
click at [227, 75] on img at bounding box center [234, 71] width 92 height 51
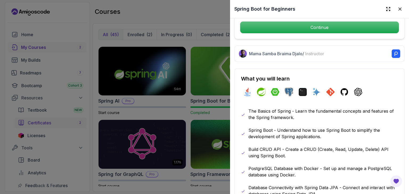
scroll to position [266, 0]
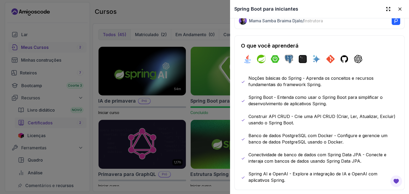
click at [311, 82] on font "Noções básicas do Spring - Aprenda os conceitos e recursos fundamentais do fram…" at bounding box center [310, 82] width 125 height 12
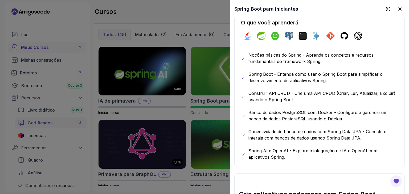
scroll to position [293, 0]
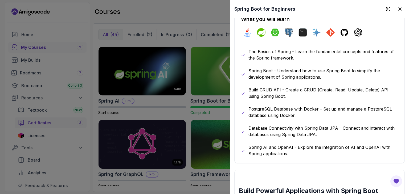
click at [339, 94] on p "Build CRUD API - Create a CRUD (Create, Read, Update, Delete) API using Spring …" at bounding box center [323, 93] width 150 height 13
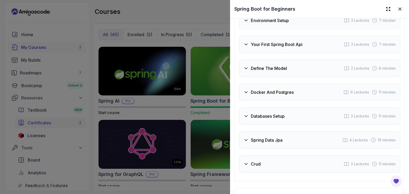
scroll to position [931, 0]
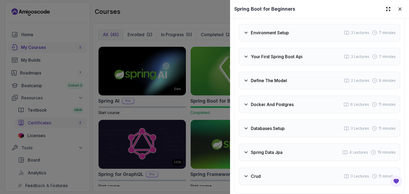
click at [245, 57] on icon at bounding box center [246, 56] width 3 height 1
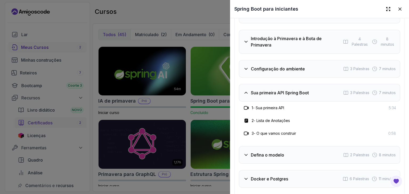
scroll to position [921, 0]
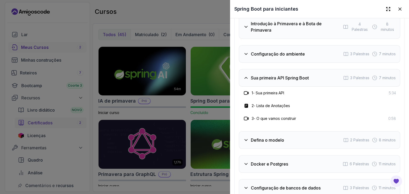
click at [281, 91] on font "Sua primeira API" at bounding box center [269, 93] width 28 height 5
click at [257, 91] on font "Sua primeira API" at bounding box center [269, 93] width 28 height 5
click at [284, 75] on font "Sua primeira API Spring Boot" at bounding box center [280, 77] width 58 height 5
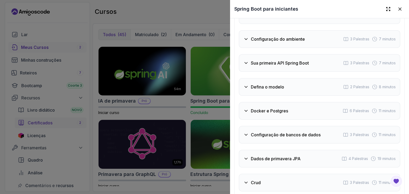
click at [284, 66] on font "Sua primeira API Spring Boot" at bounding box center [280, 62] width 58 height 5
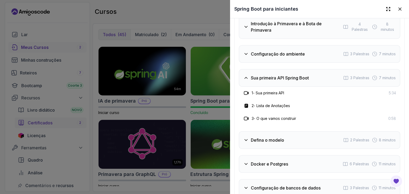
click at [246, 90] on icon at bounding box center [245, 92] width 5 height 5
click at [379, 76] on font "7 minutos" at bounding box center [387, 78] width 17 height 5
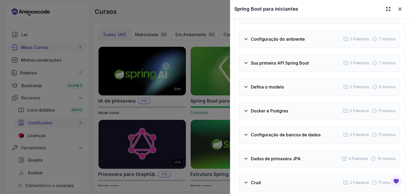
click at [274, 66] on font "Sua primeira API Spring Boot" at bounding box center [280, 62] width 58 height 5
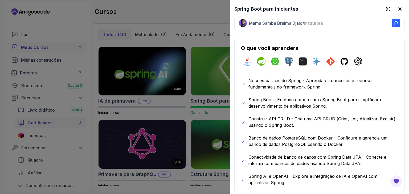
scroll to position [104, 0]
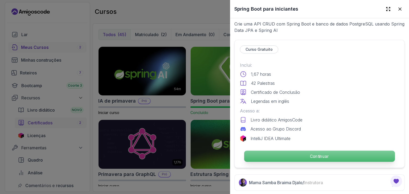
click at [312, 154] on font "Continuar" at bounding box center [319, 156] width 19 height 5
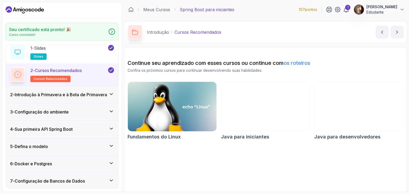
scroll to position [53, 0]
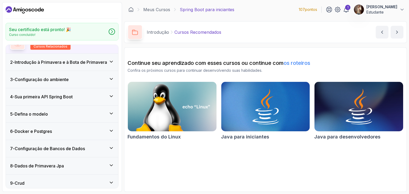
click at [82, 98] on div "4 - Sua primeira API Spring Boot" at bounding box center [62, 97] width 104 height 6
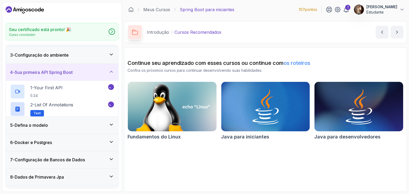
scroll to position [23, 0]
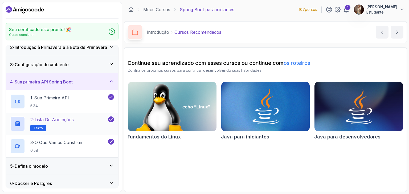
click at [55, 122] on font "Lista de Anotações" at bounding box center [54, 119] width 39 height 5
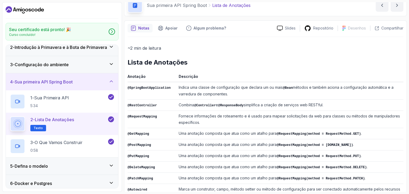
scroll to position [53, 0]
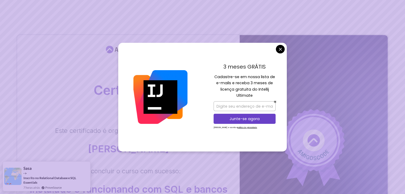
click at [279, 49] on body "Certificado Este certificado é orgulhosamente apresentado a: [PERSON_NAME] Para…" at bounding box center [202, 174] width 405 height 348
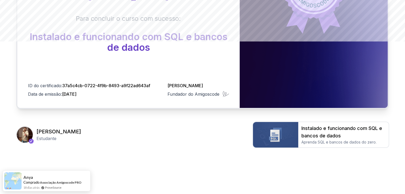
scroll to position [153, 0]
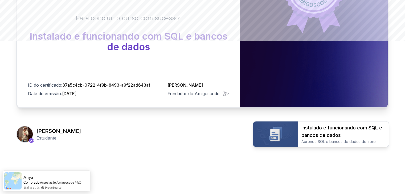
click at [328, 129] on font "Instalado e funcionando com SQL e bancos de dados" at bounding box center [341, 131] width 81 height 13
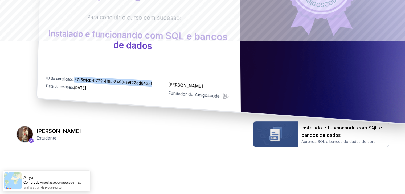
drag, startPoint x: 153, startPoint y: 84, endPoint x: 75, endPoint y: 78, distance: 77.9
click at [75, 78] on font "ID do certificado: 37a5c4cb-0722-4f9b-8493-a9f22ad643af" at bounding box center [99, 81] width 106 height 11
copy font "37a5c4cb-0722-4f9b-8493-a9f22ad643af"
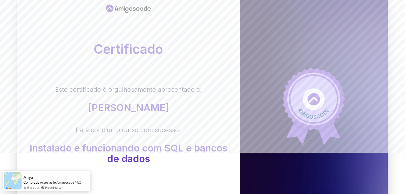
scroll to position [53, 0]
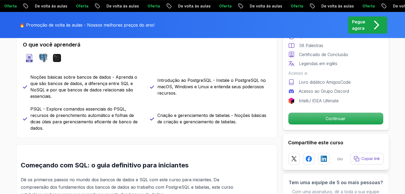
scroll to position [239, 0]
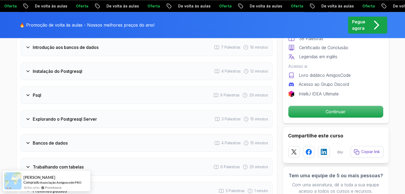
scroll to position [639, 0]
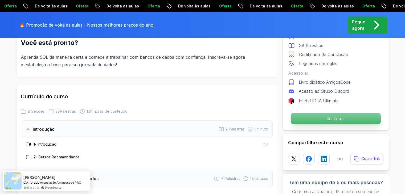
click at [346, 122] on p "Continuar" at bounding box center [335, 118] width 90 height 11
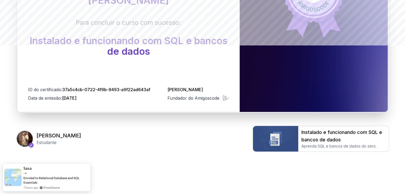
scroll to position [153, 0]
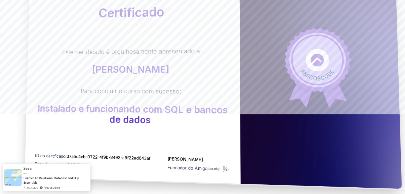
scroll to position [153, 0]
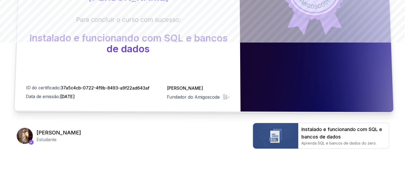
scroll to position [153, 0]
